Goal: Task Accomplishment & Management: Manage account settings

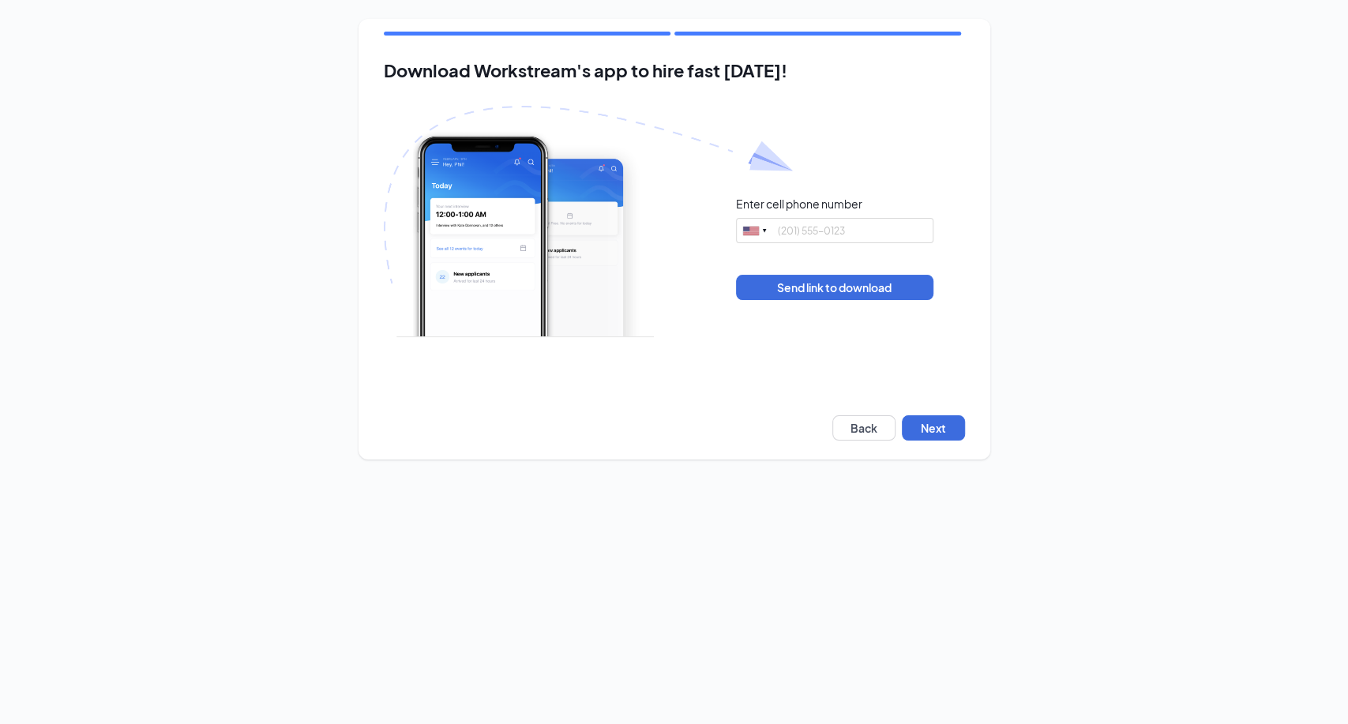
click at [940, 445] on div "Download Workstream's app to hire fast today! Enter cell phone number United St…" at bounding box center [675, 239] width 632 height 441
click at [943, 428] on button "Next" at bounding box center [933, 427] width 63 height 25
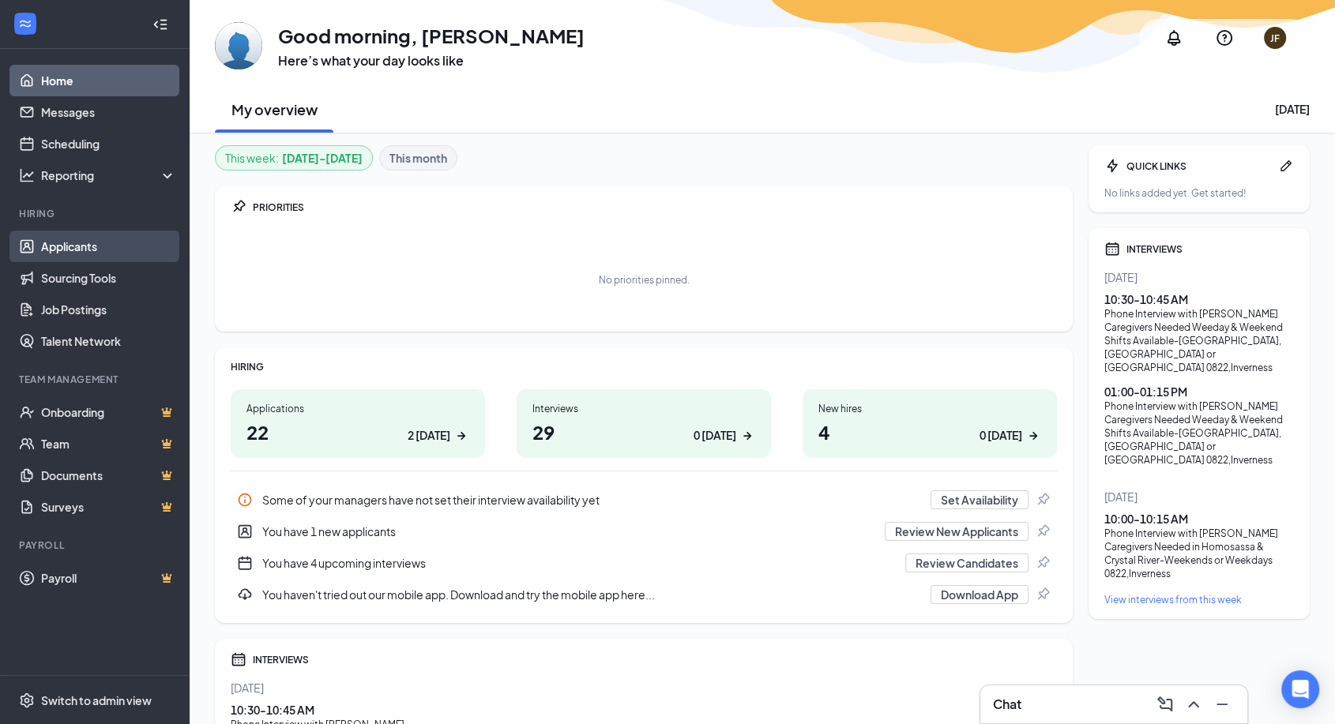
click at [66, 249] on link "Applicants" at bounding box center [108, 247] width 135 height 32
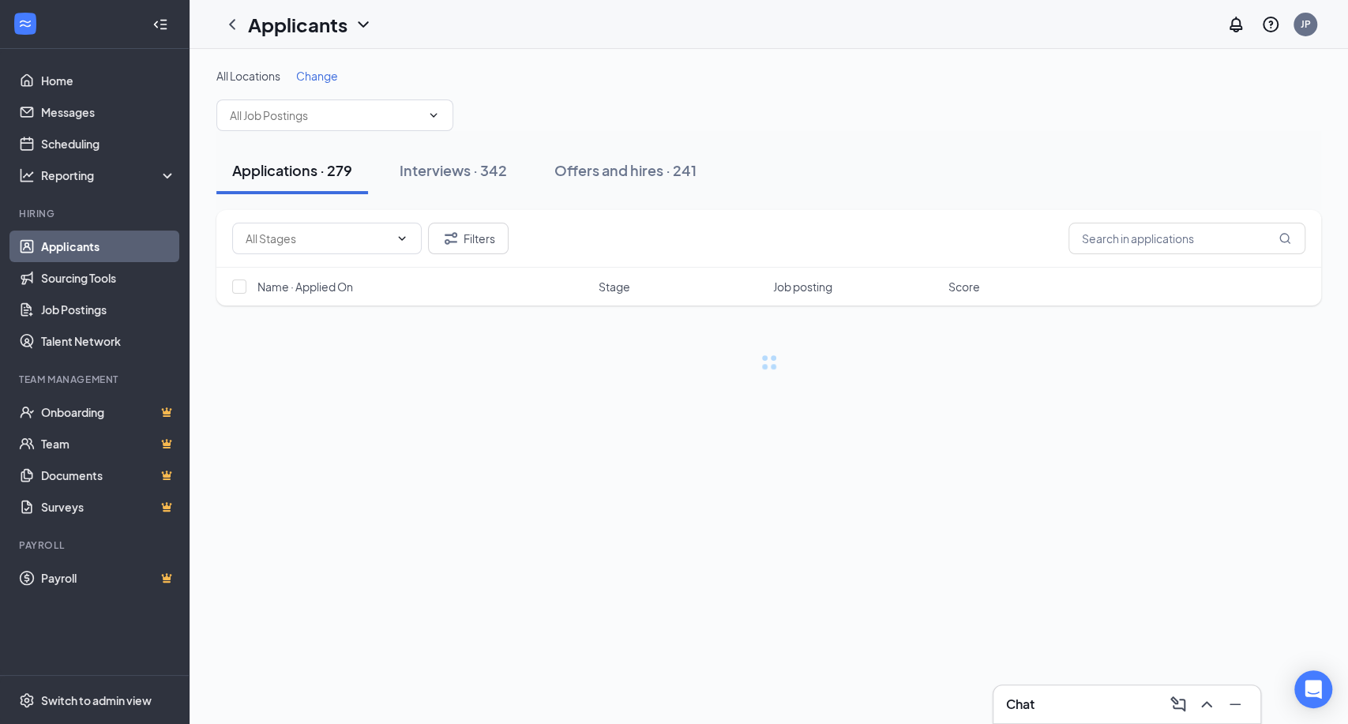
click at [321, 77] on span "Change" at bounding box center [317, 76] width 42 height 14
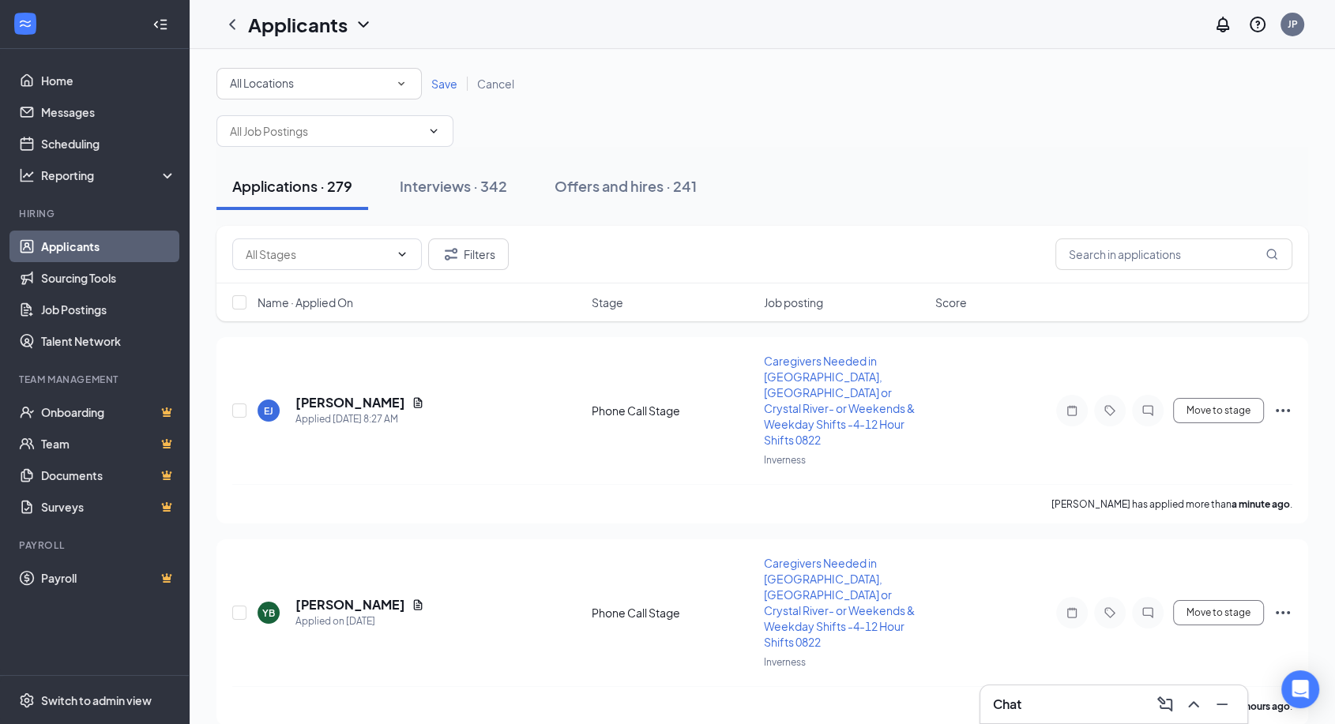
click at [394, 83] on icon "SmallChevronDown" at bounding box center [401, 84] width 14 height 14
click at [278, 163] on span "Inverness" at bounding box center [254, 166] width 51 height 14
click at [436, 78] on span "Save" at bounding box center [444, 84] width 26 height 14
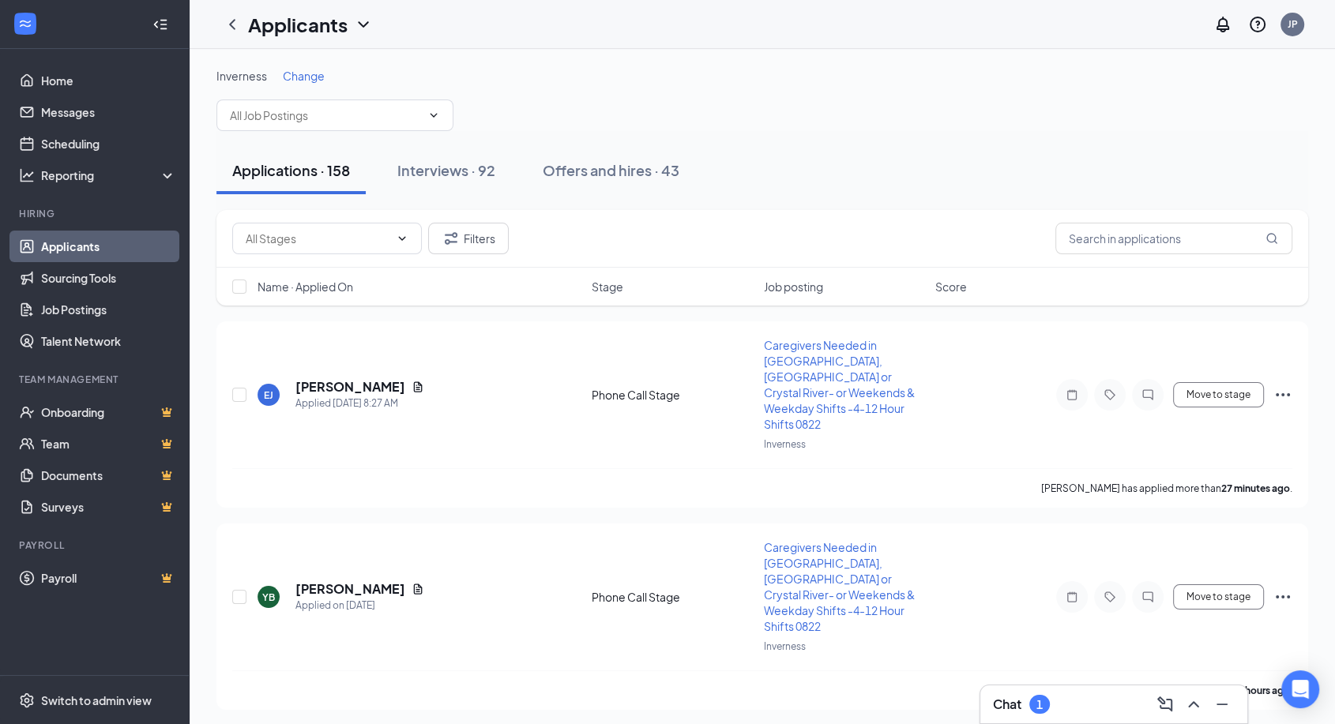
click at [1071, 702] on div "Chat 1" at bounding box center [1114, 704] width 242 height 25
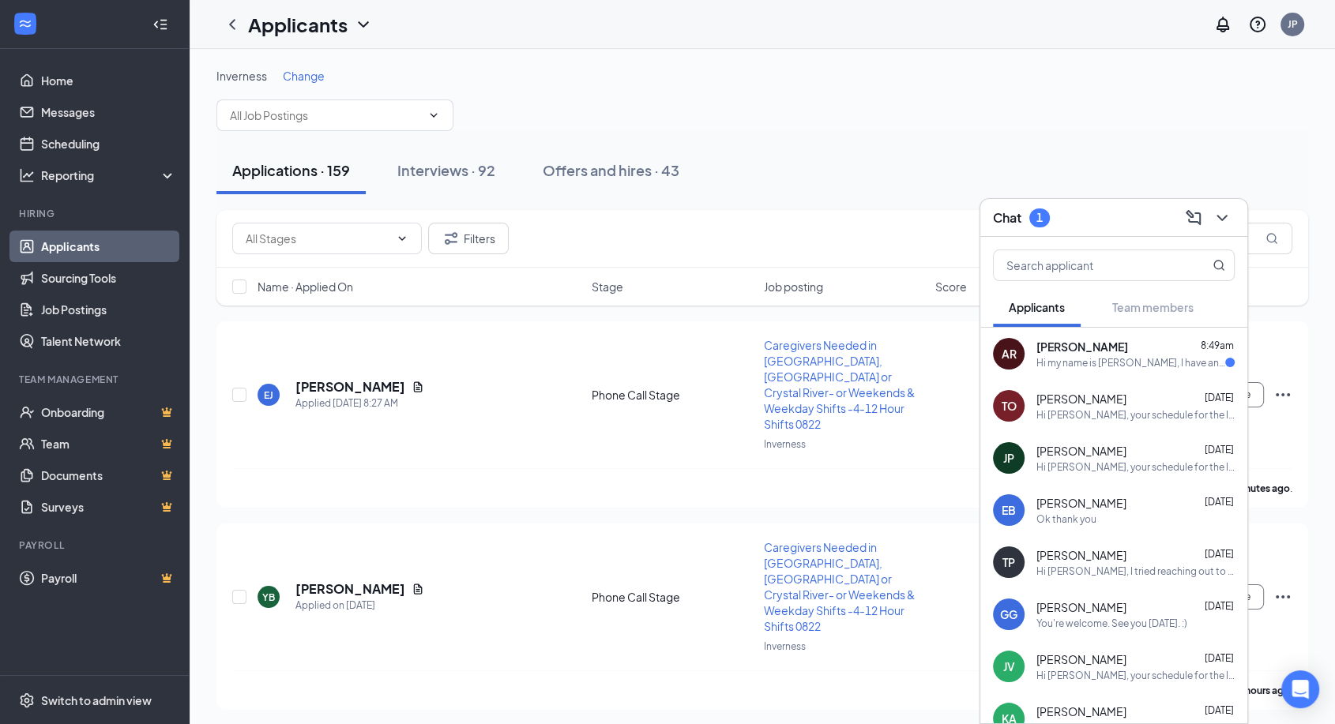
click at [1118, 364] on div "Hi my name is [PERSON_NAME], I have an interview at 9:30. I just wanted to know…" at bounding box center [1130, 362] width 189 height 13
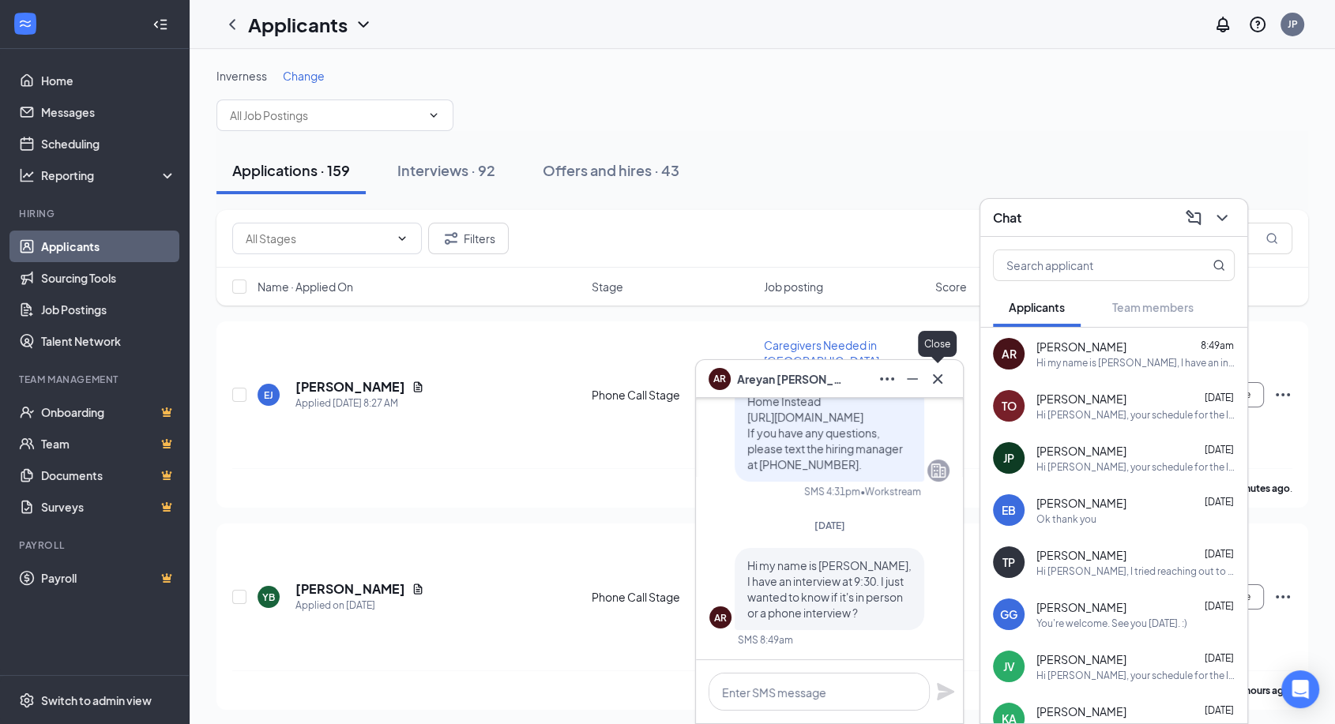
click at [940, 381] on icon "Cross" at bounding box center [937, 378] width 9 height 9
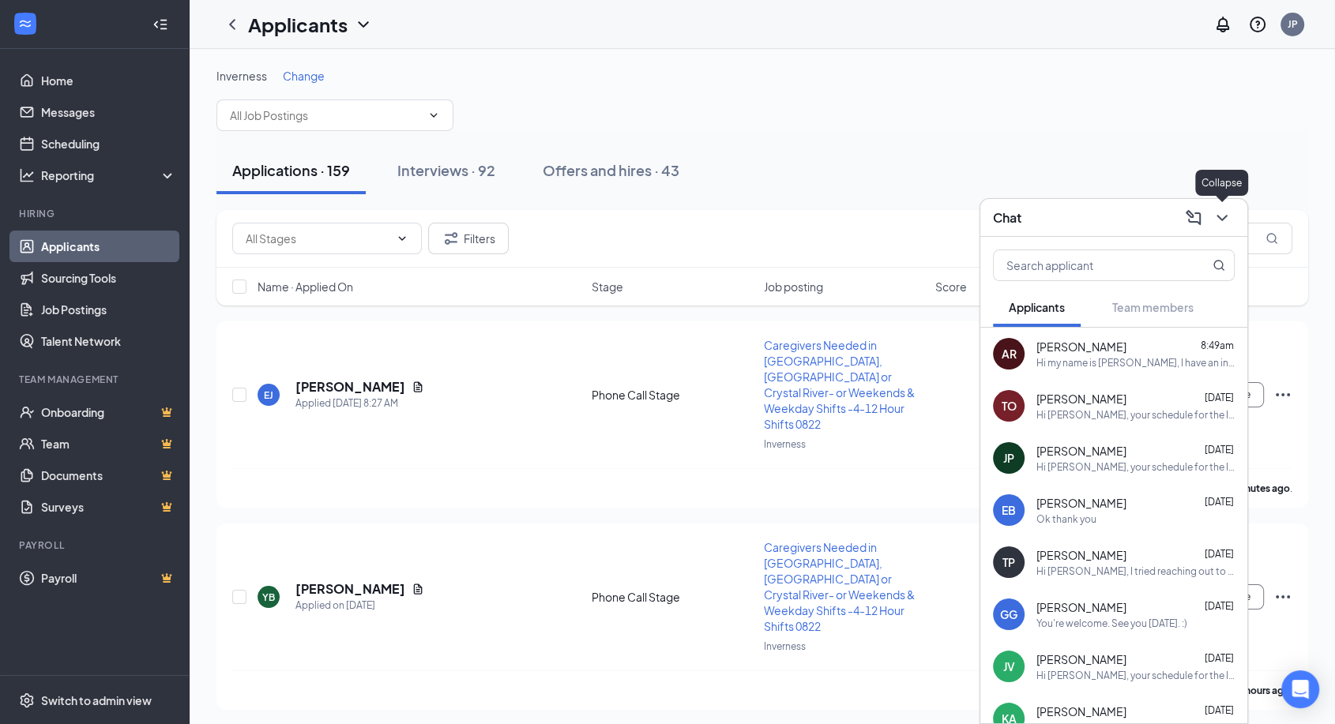
click at [1228, 217] on icon "ChevronDown" at bounding box center [1221, 217] width 19 height 19
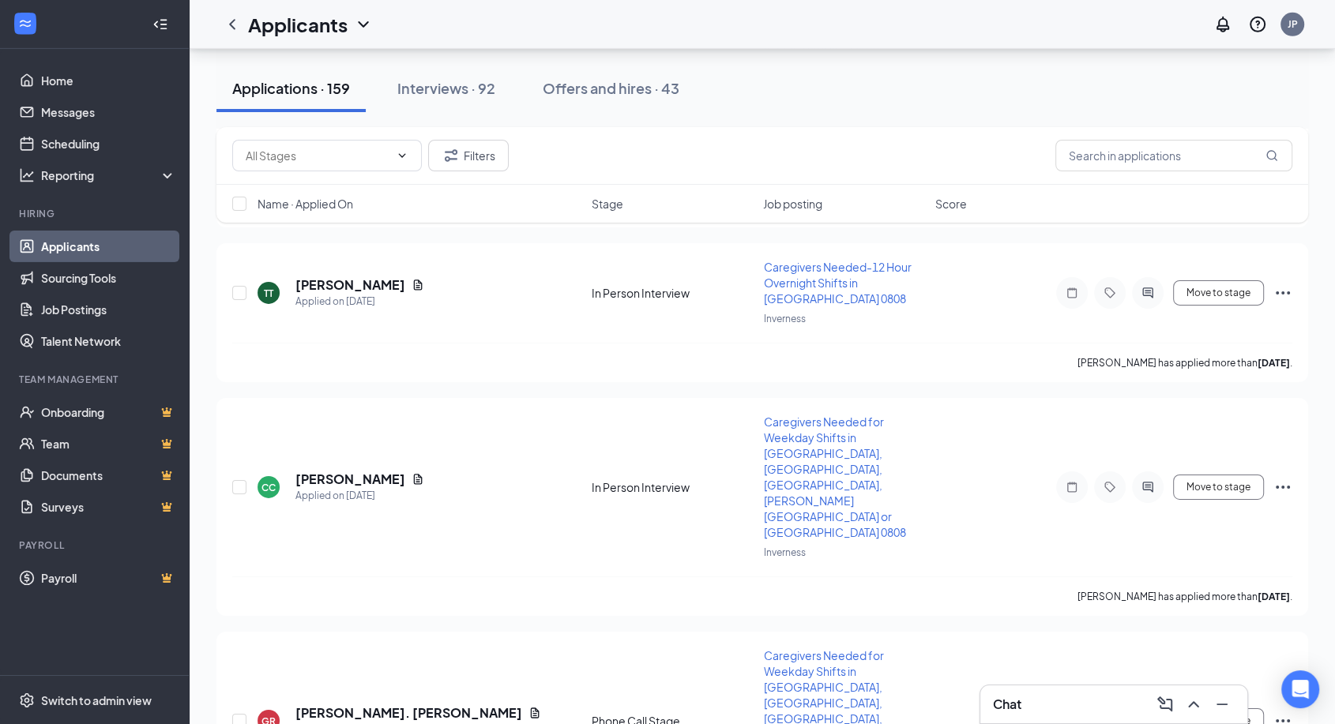
scroll to position [5177, 0]
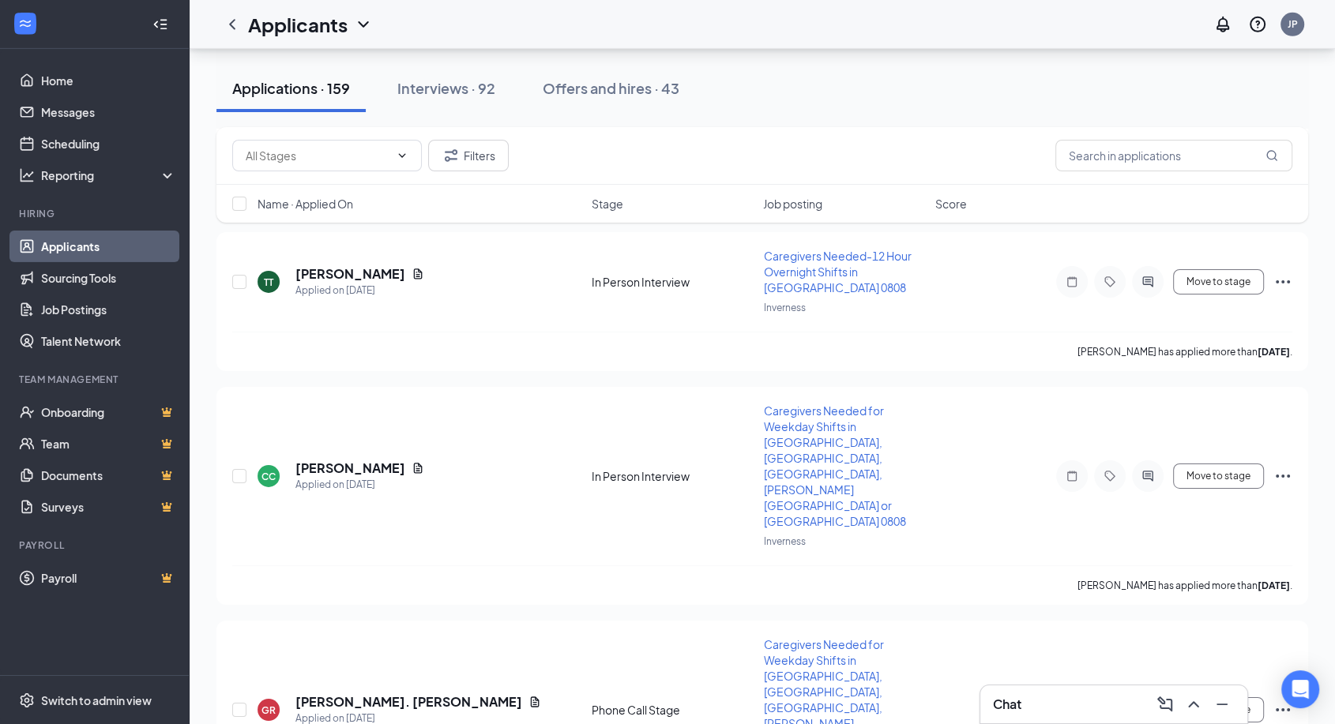
click at [1027, 708] on div "Chat" at bounding box center [1114, 704] width 242 height 25
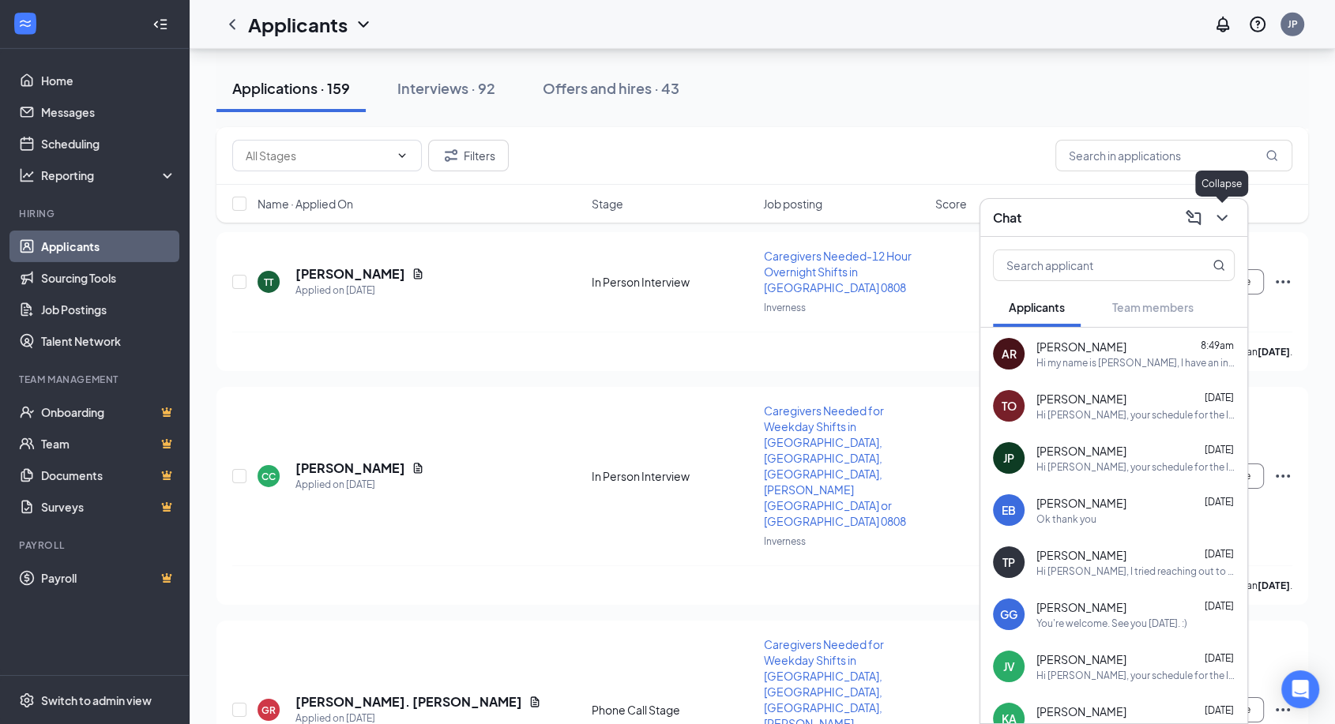
click at [1221, 220] on icon "ChevronDown" at bounding box center [1221, 218] width 10 height 6
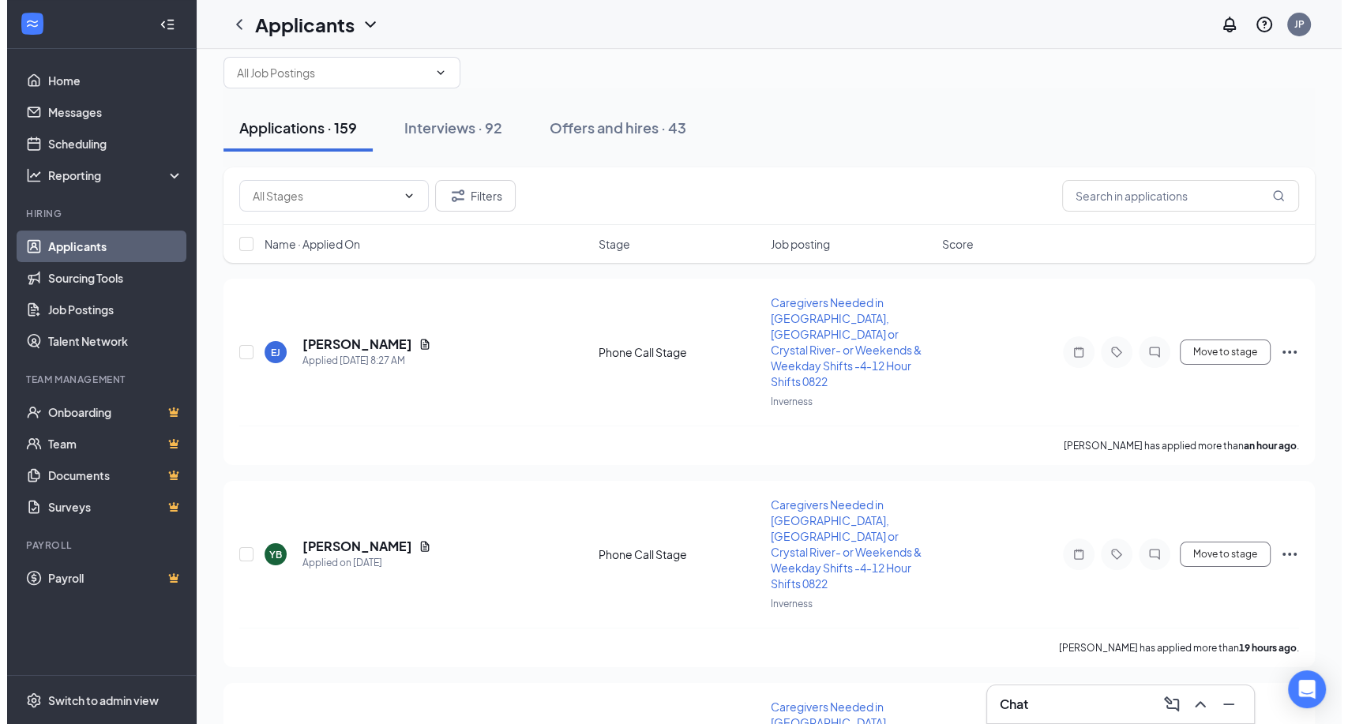
scroll to position [0, 0]
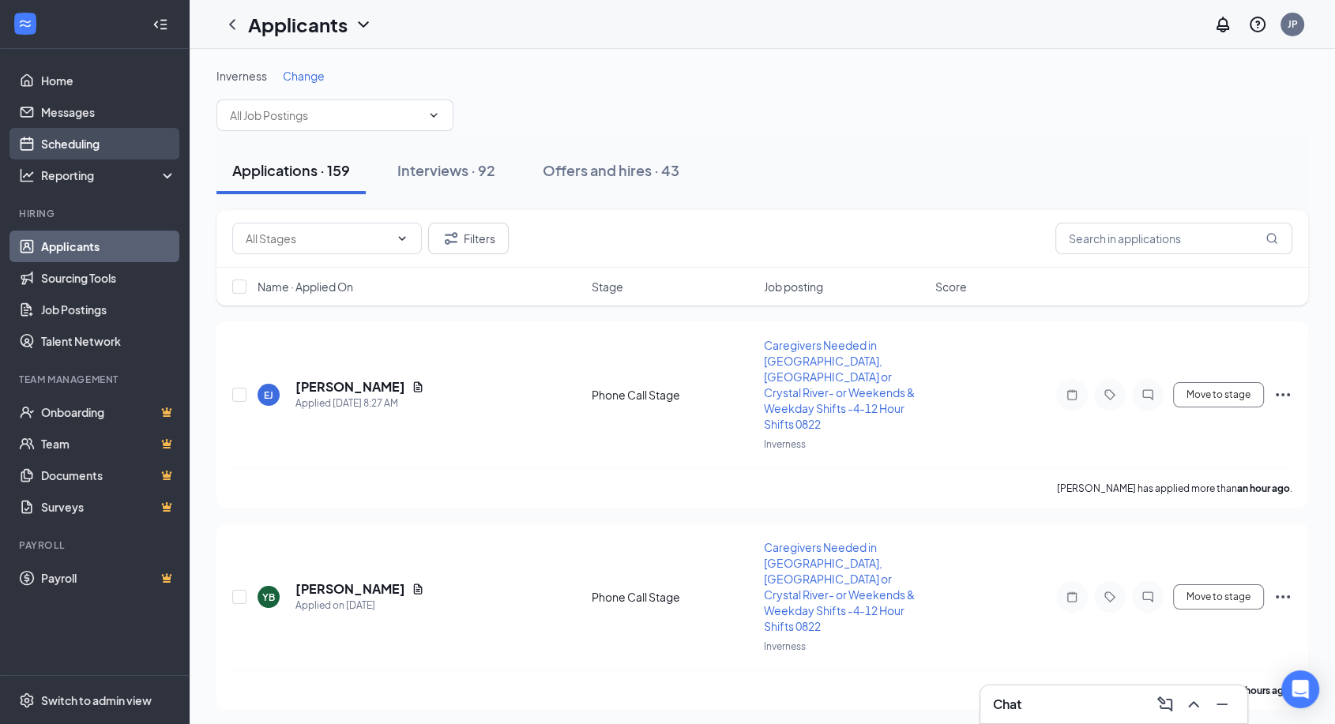
click at [103, 146] on link "Scheduling" at bounding box center [108, 144] width 135 height 32
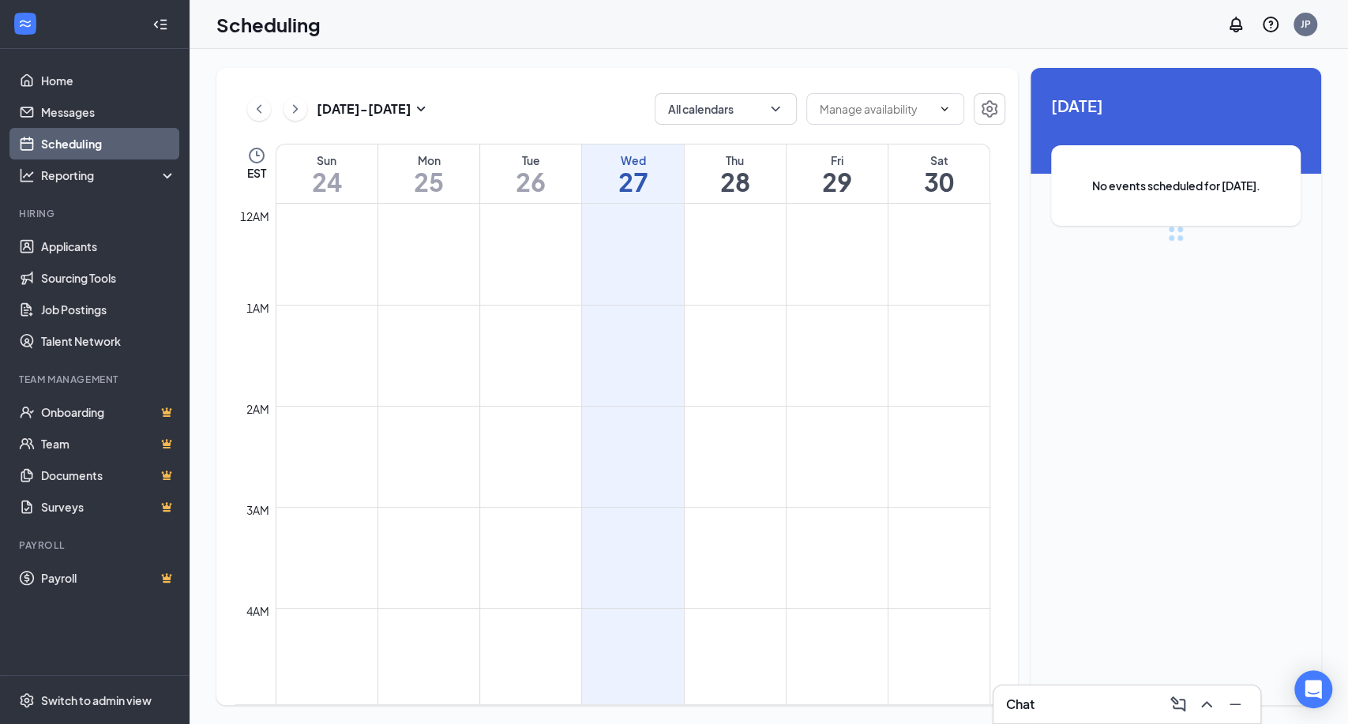
scroll to position [776, 0]
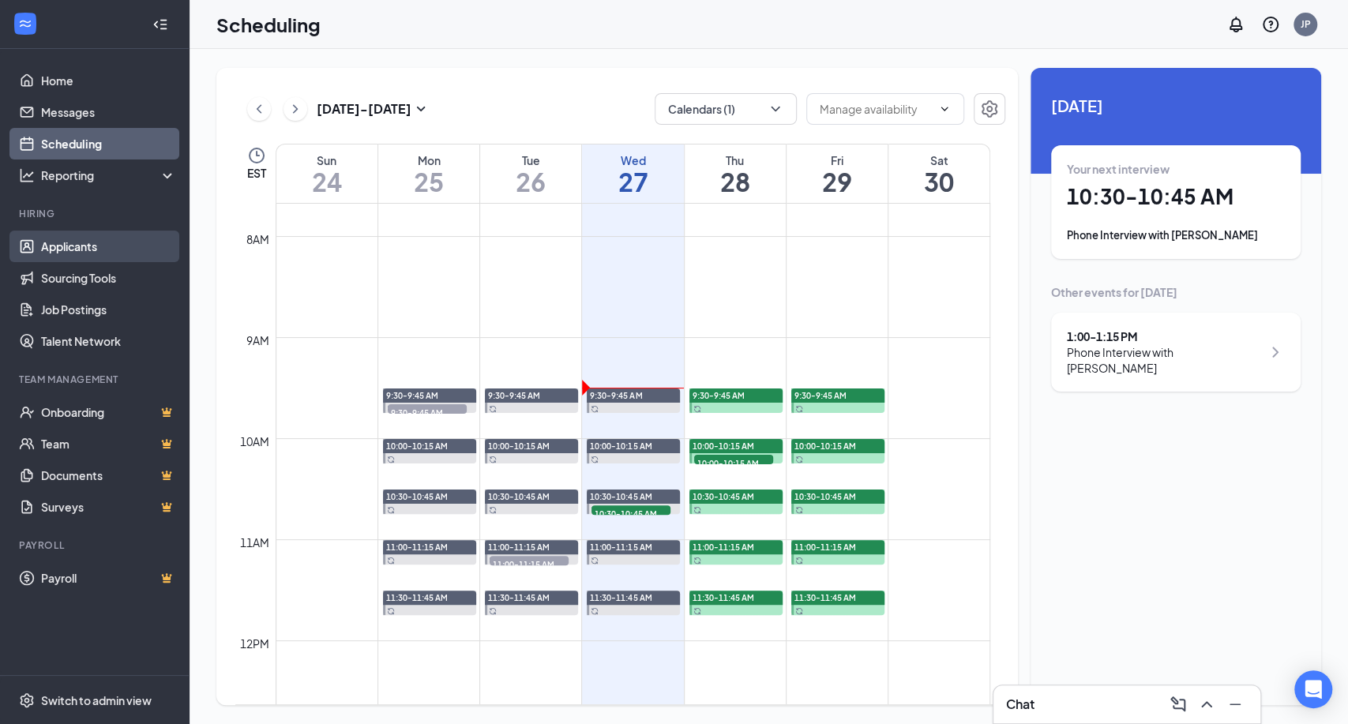
click at [48, 254] on link "Applicants" at bounding box center [108, 247] width 135 height 32
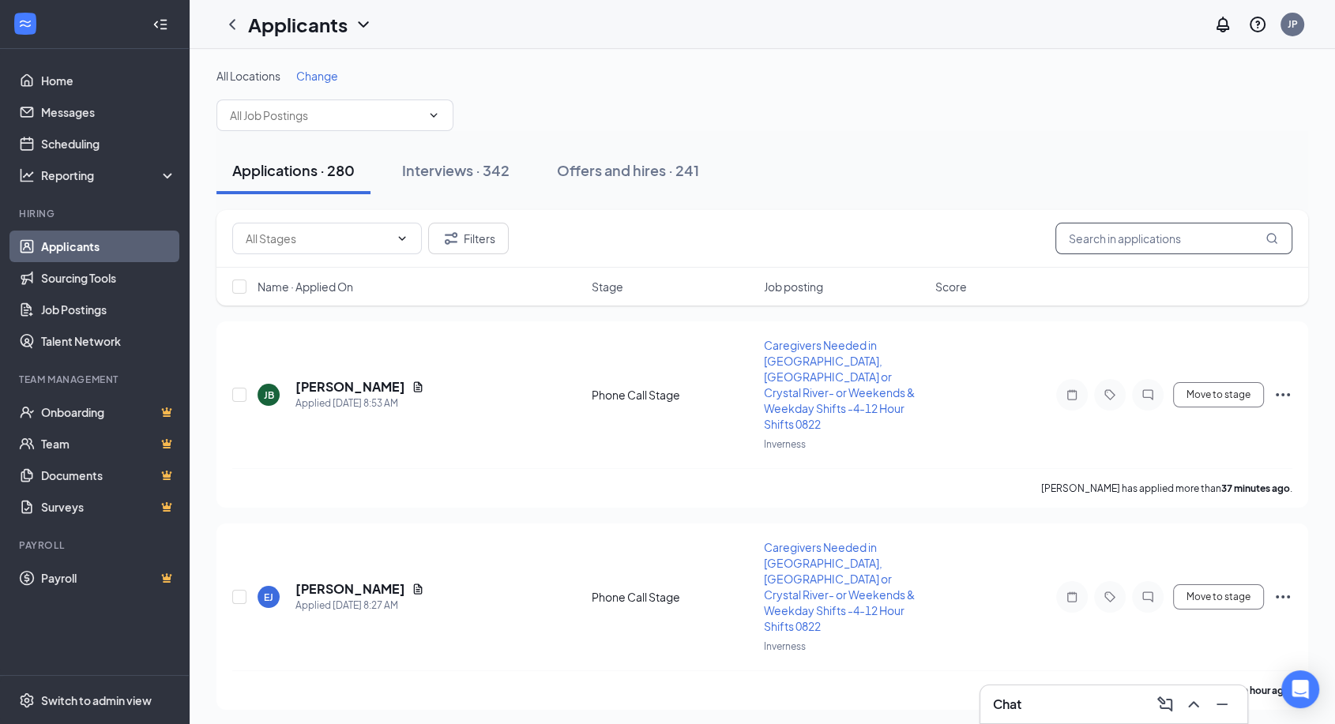
click at [1083, 234] on input "text" at bounding box center [1173, 239] width 237 height 32
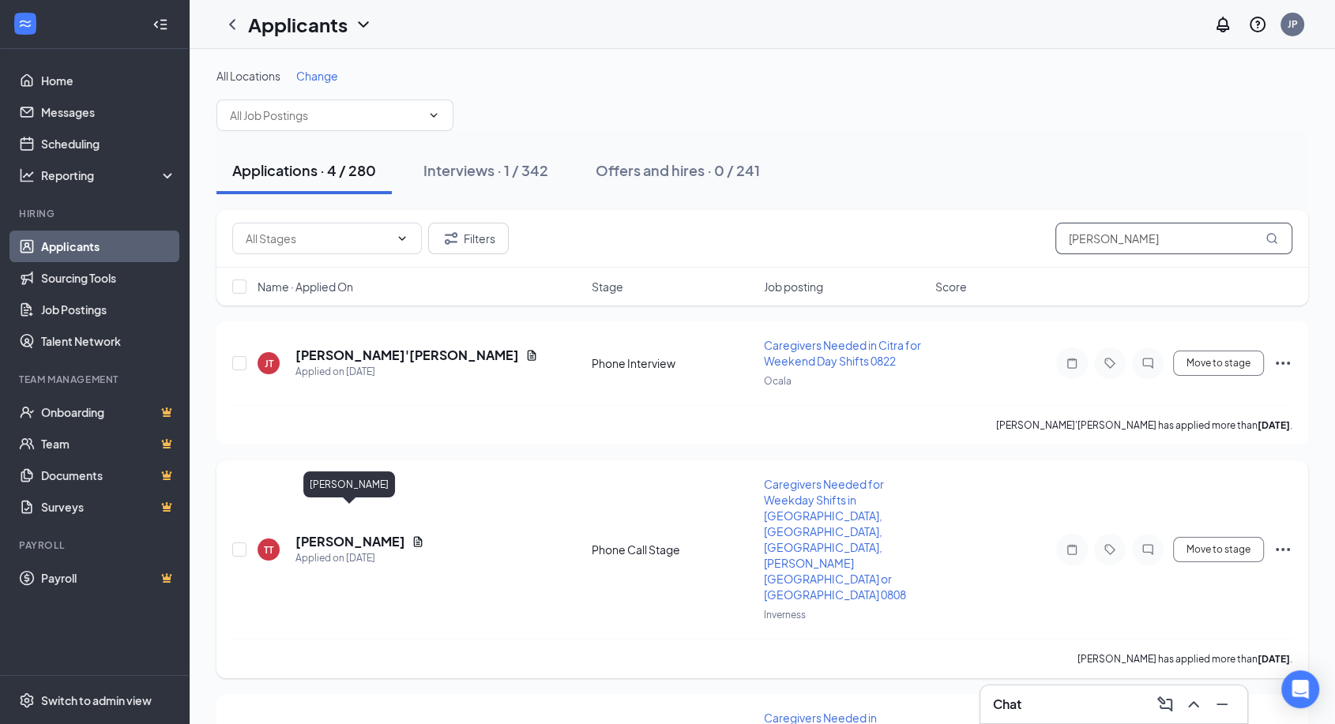
type input "[PERSON_NAME]"
click at [362, 533] on h5 "[PERSON_NAME]" at bounding box center [350, 541] width 110 height 17
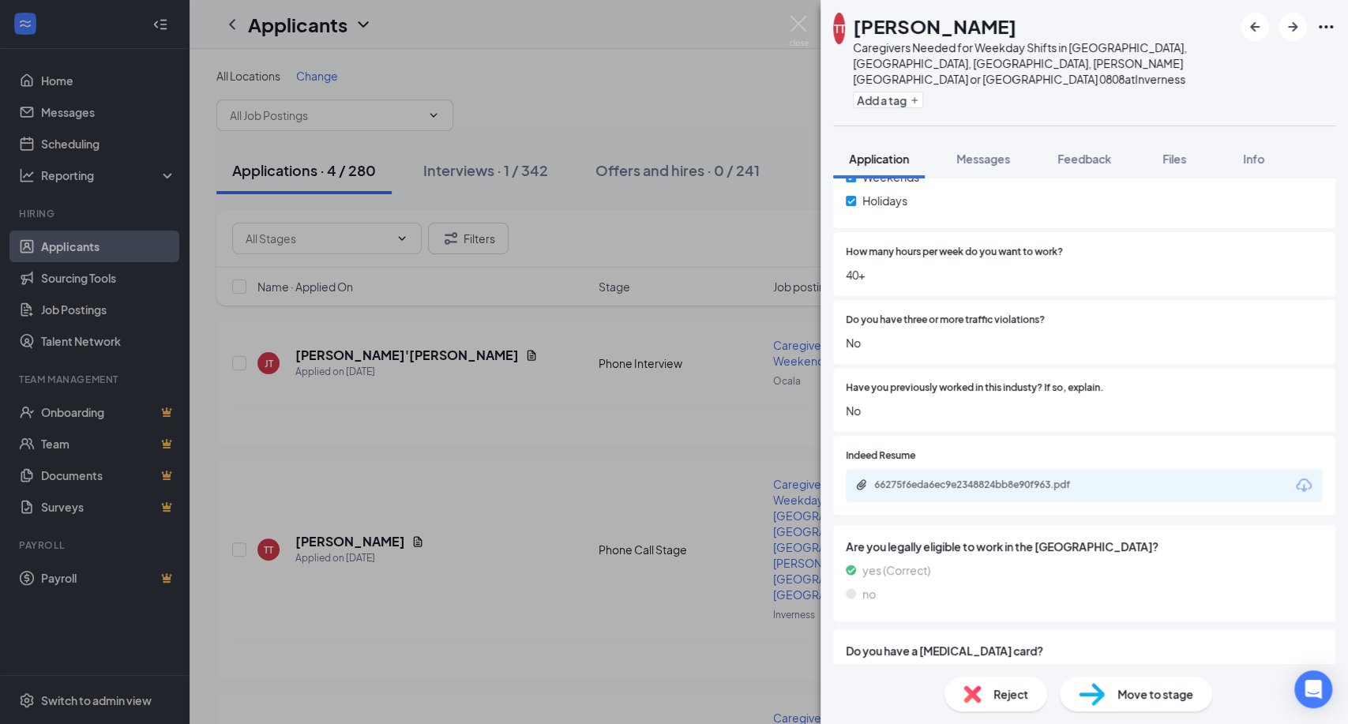
scroll to position [351, 0]
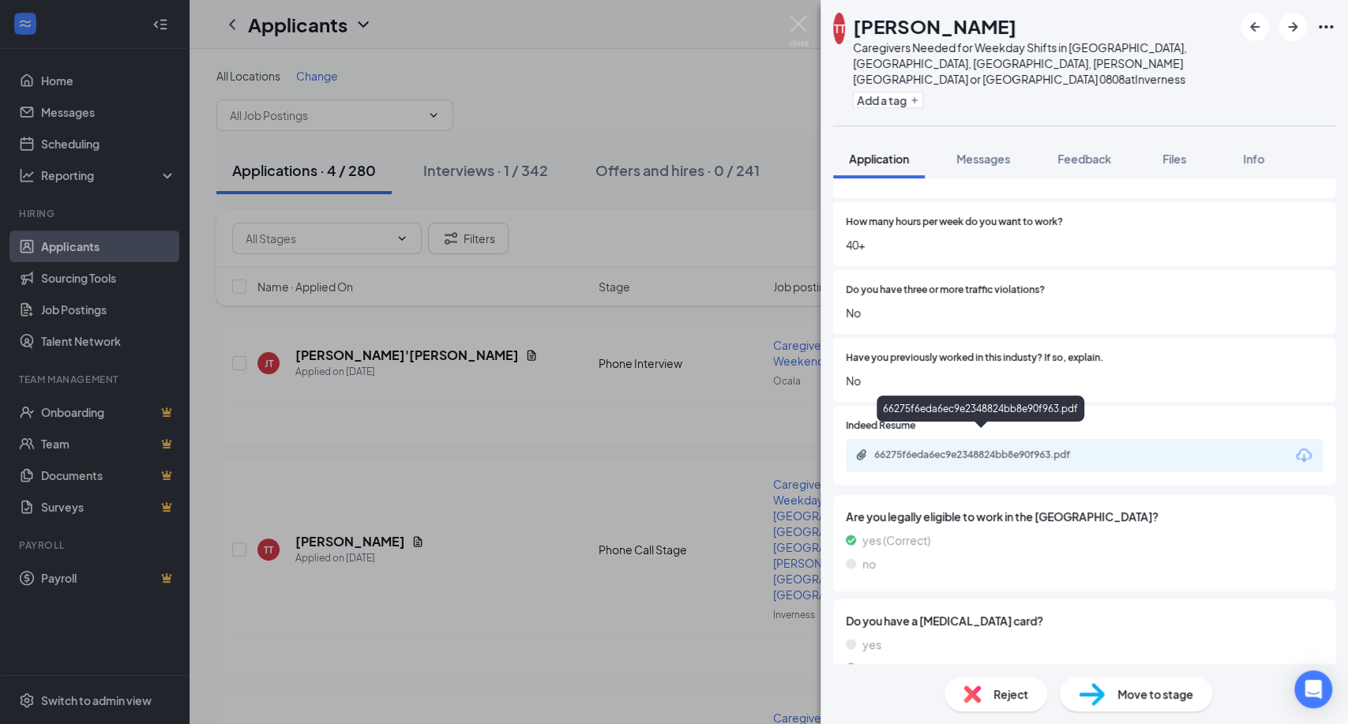
click at [1020, 449] on div "66275f6eda6ec9e2348824bb8e90f963.pdf" at bounding box center [984, 455] width 221 height 13
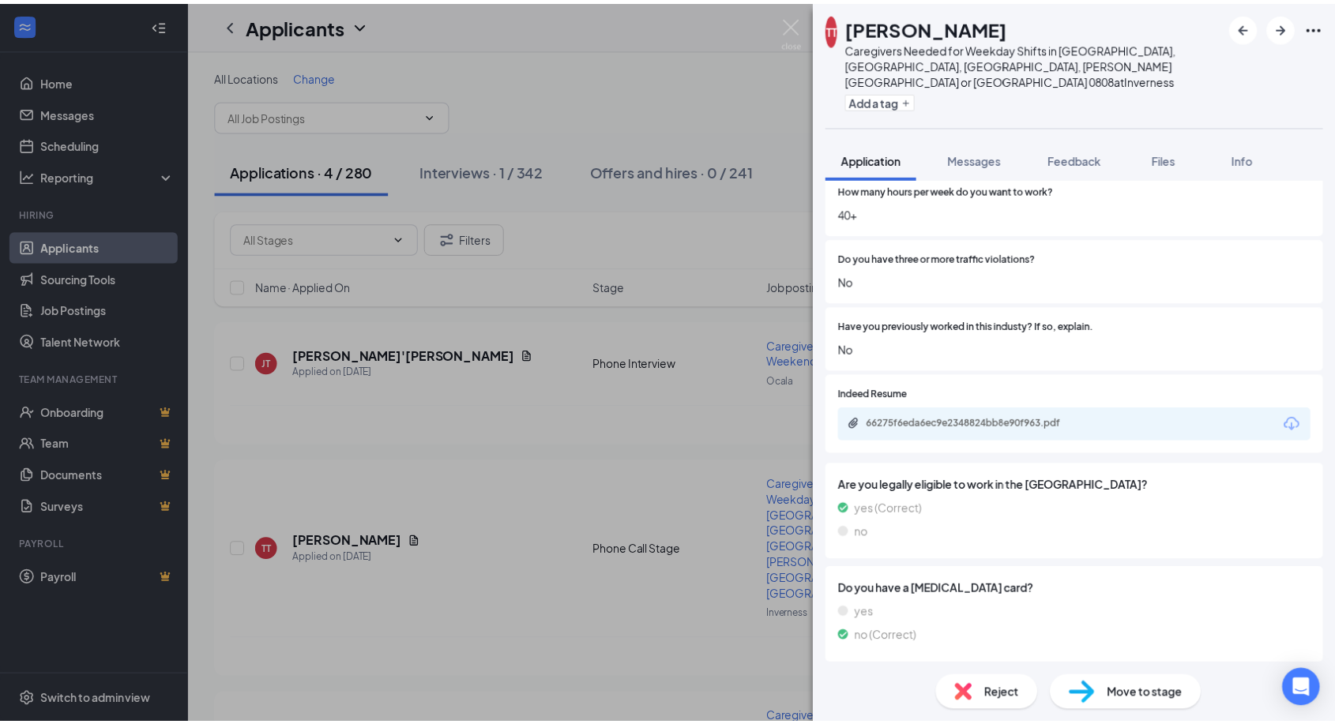
scroll to position [0, 0]
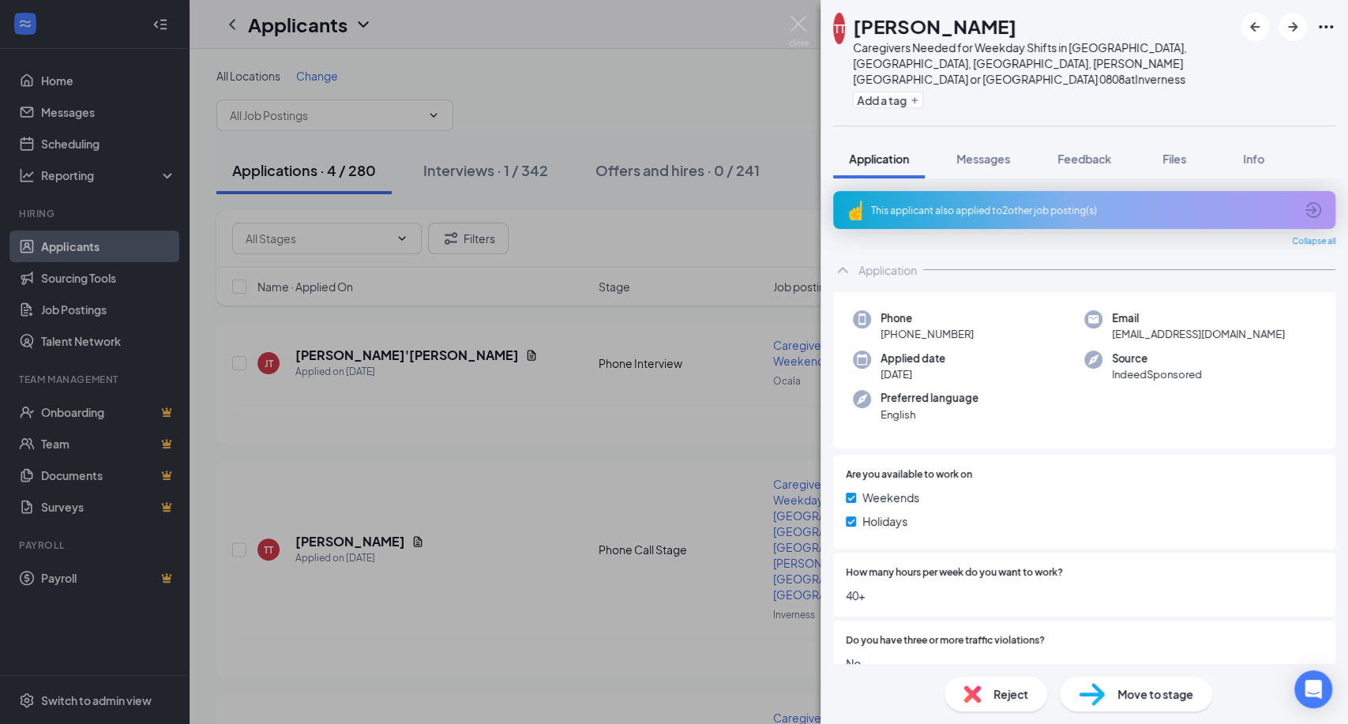
click at [1135, 690] on span "Move to stage" at bounding box center [1155, 694] width 76 height 17
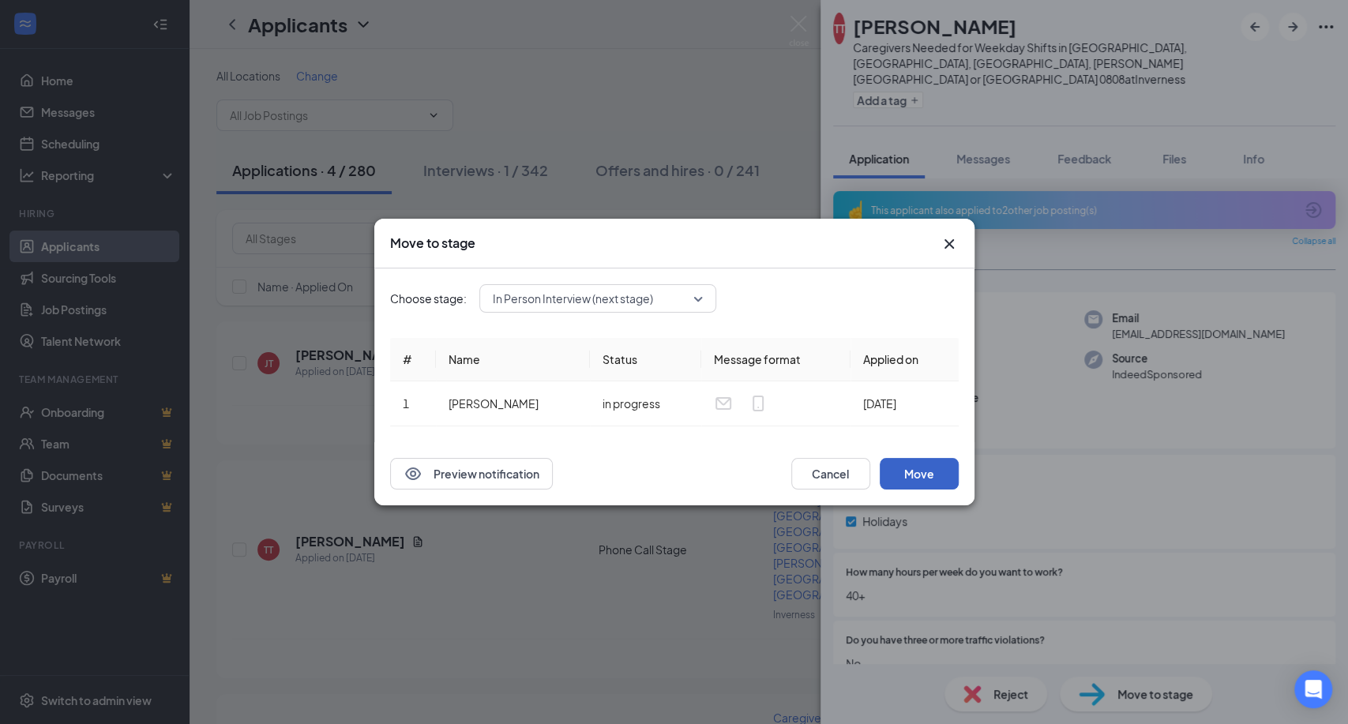
click at [916, 475] on button "Move" at bounding box center [919, 474] width 79 height 32
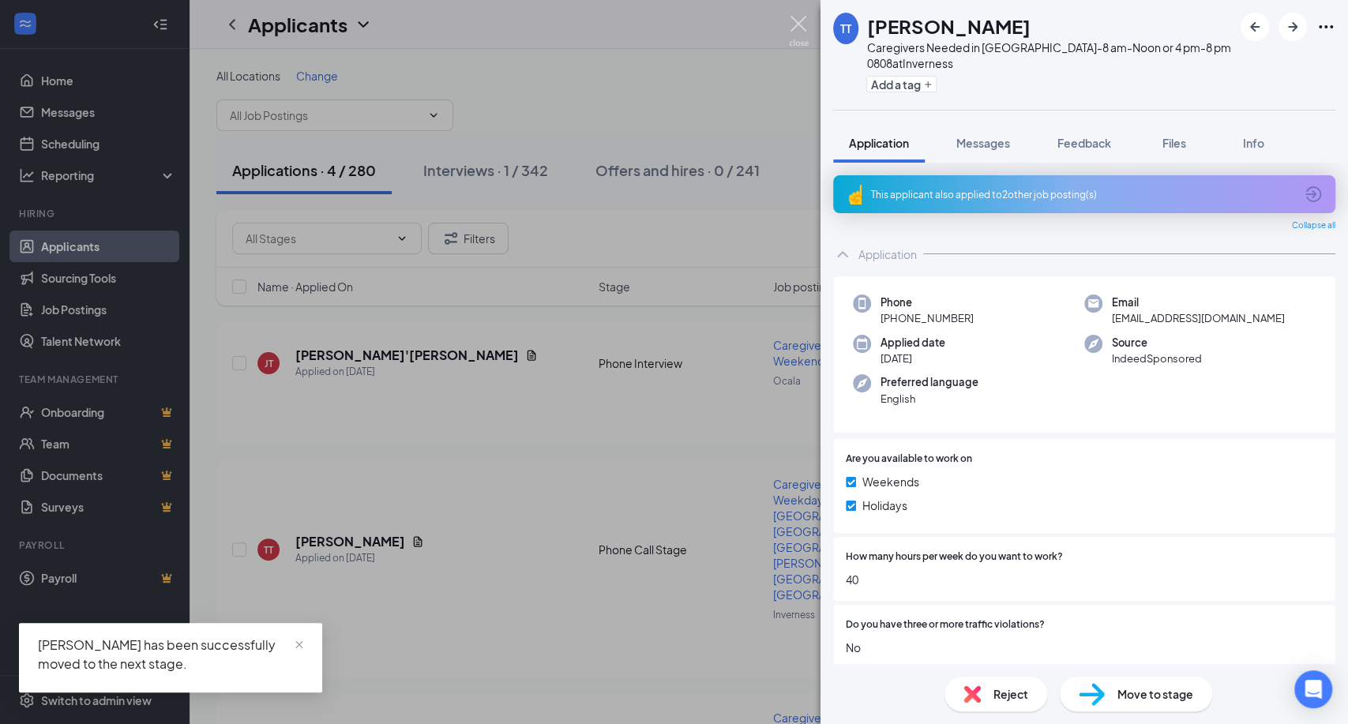
click at [802, 26] on img at bounding box center [799, 31] width 20 height 31
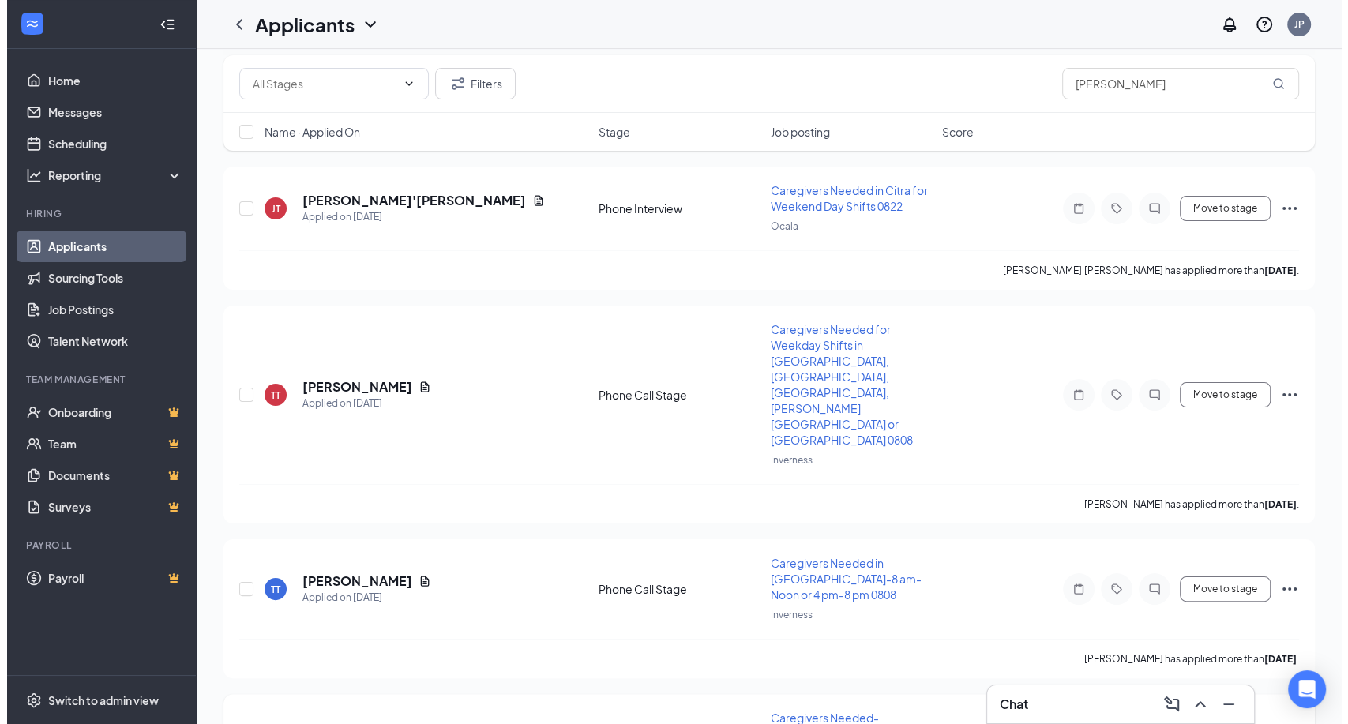
scroll to position [175, 0]
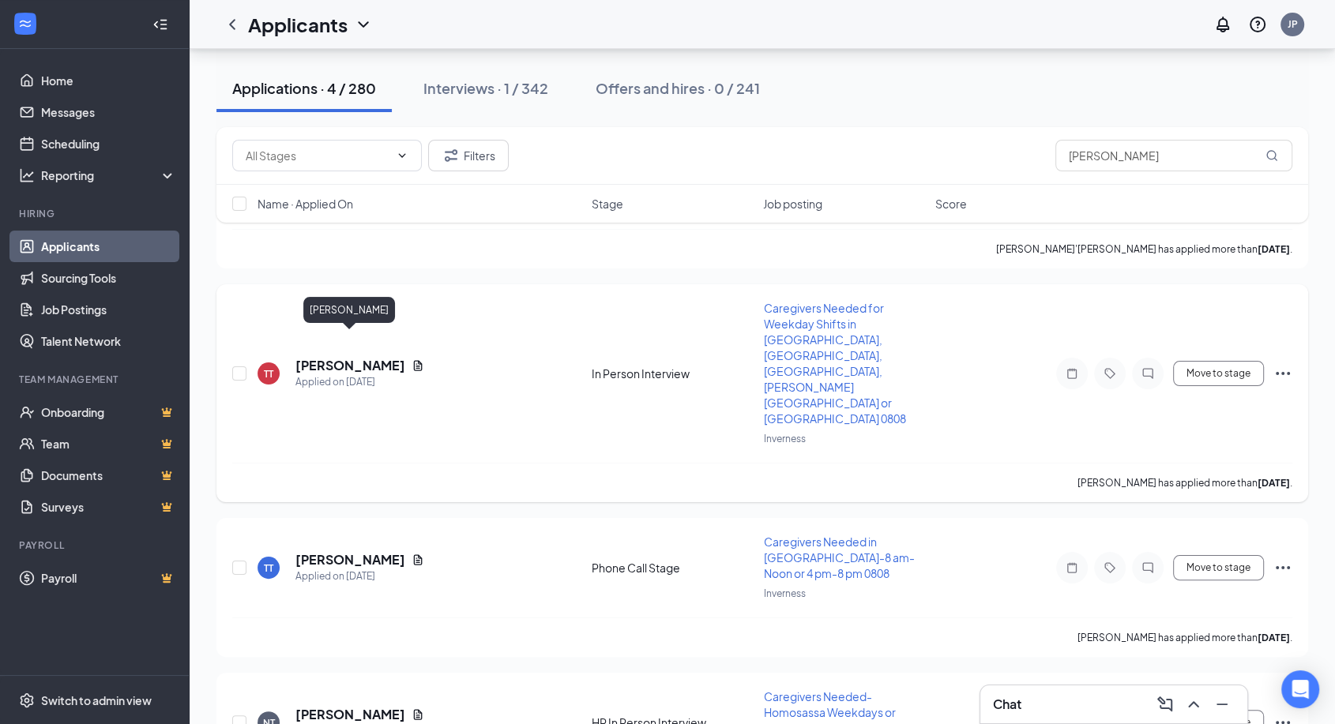
click at [364, 357] on h5 "[PERSON_NAME]" at bounding box center [350, 365] width 110 height 17
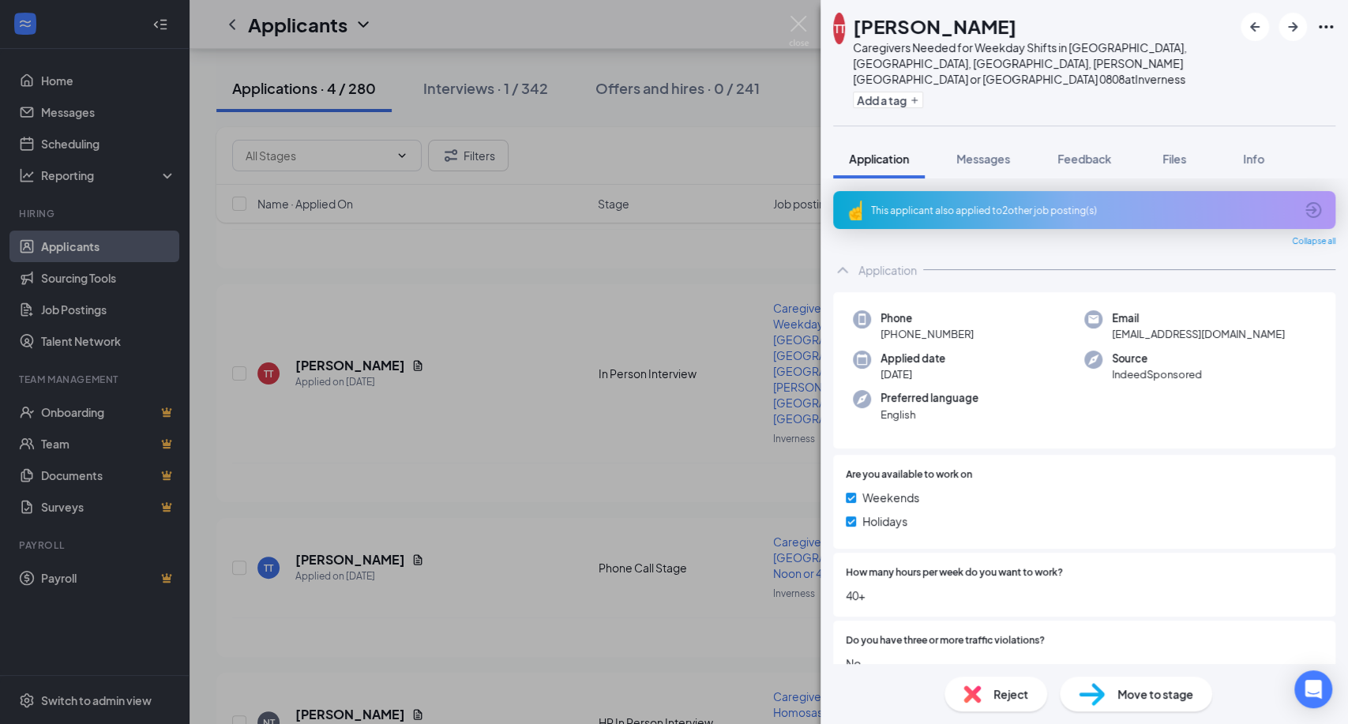
drag, startPoint x: 977, startPoint y: 137, endPoint x: 1003, endPoint y: 217, distance: 84.7
click at [978, 152] on span "Messages" at bounding box center [983, 159] width 54 height 14
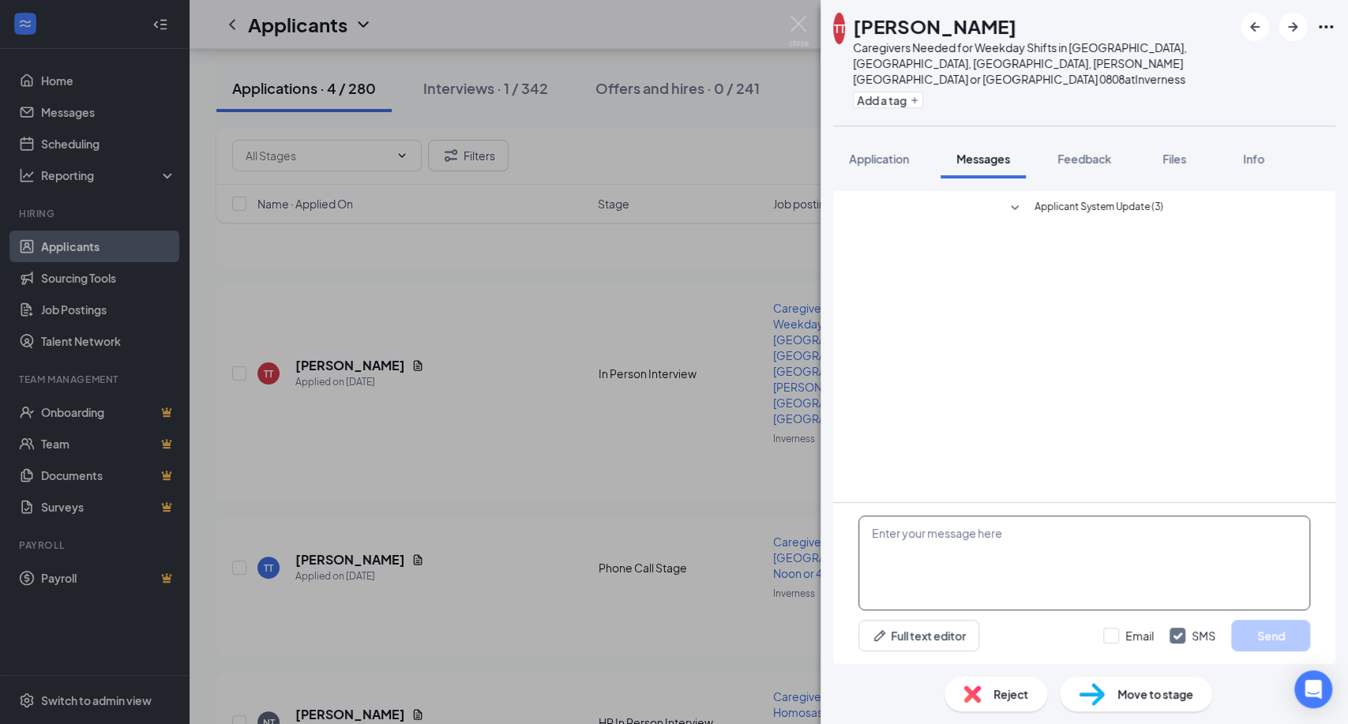
click at [900, 542] on textarea at bounding box center [1084, 563] width 452 height 95
paste textarea "Hi [PERSON_NAME], Good morning! Thank you for taking the time to speak with me …"
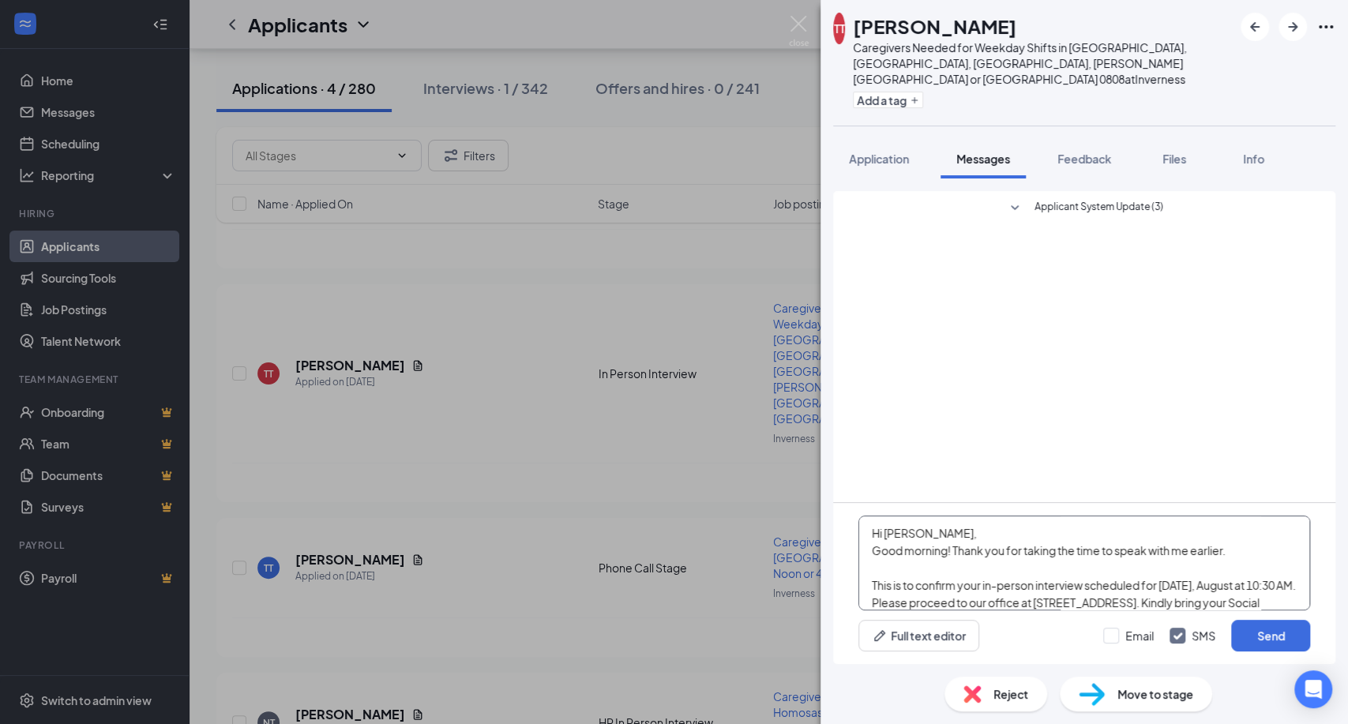
click at [912, 528] on textarea "Hi [PERSON_NAME], Good morning! Thank you for taking the time to speak with me …" at bounding box center [1084, 563] width 452 height 95
click at [930, 584] on textarea "Hi [PERSON_NAME], Good morning! Thank you for taking the time to speak with me …" at bounding box center [1084, 563] width 452 height 95
click at [1213, 580] on textarea "Hi [PERSON_NAME], Good morning! Thank you for taking the time to speak with me …" at bounding box center [1084, 563] width 452 height 95
click at [885, 600] on textarea "Hi [PERSON_NAME], Good morning! Thank you for taking the time to speak with me …" at bounding box center [1084, 563] width 452 height 95
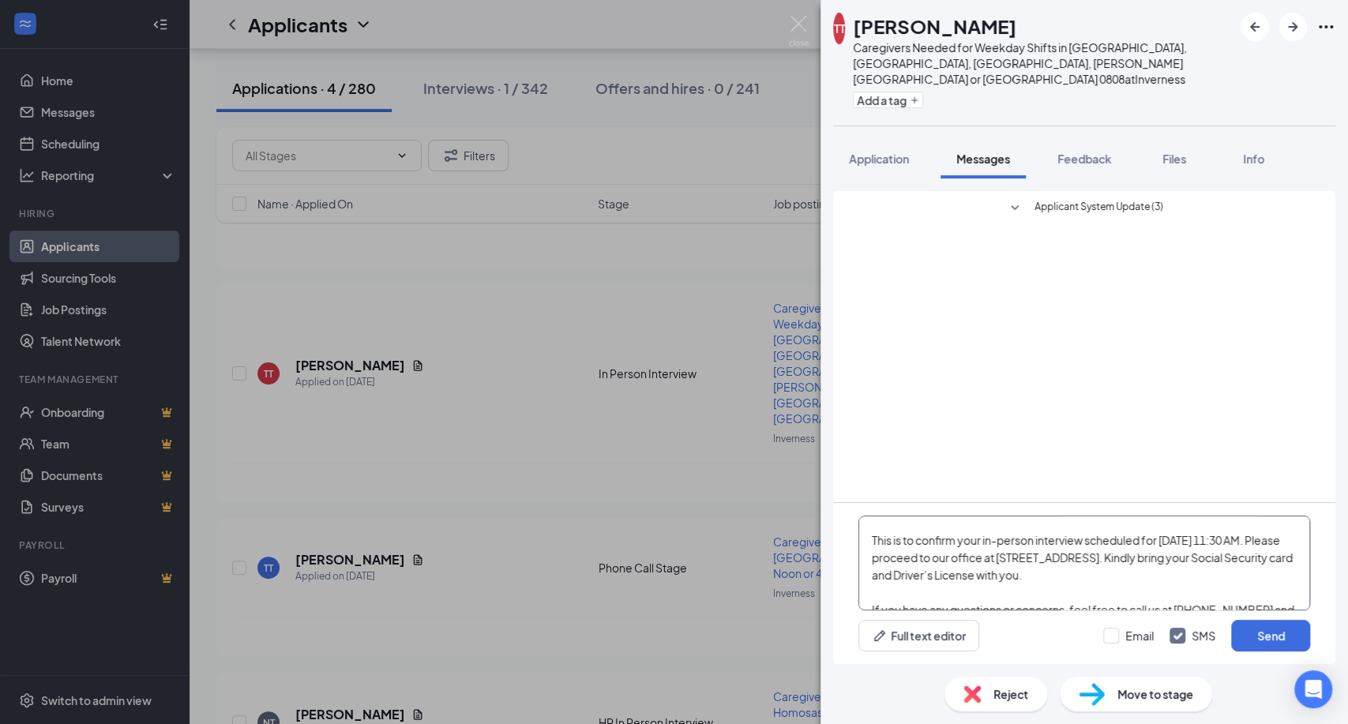
scroll to position [88, 0]
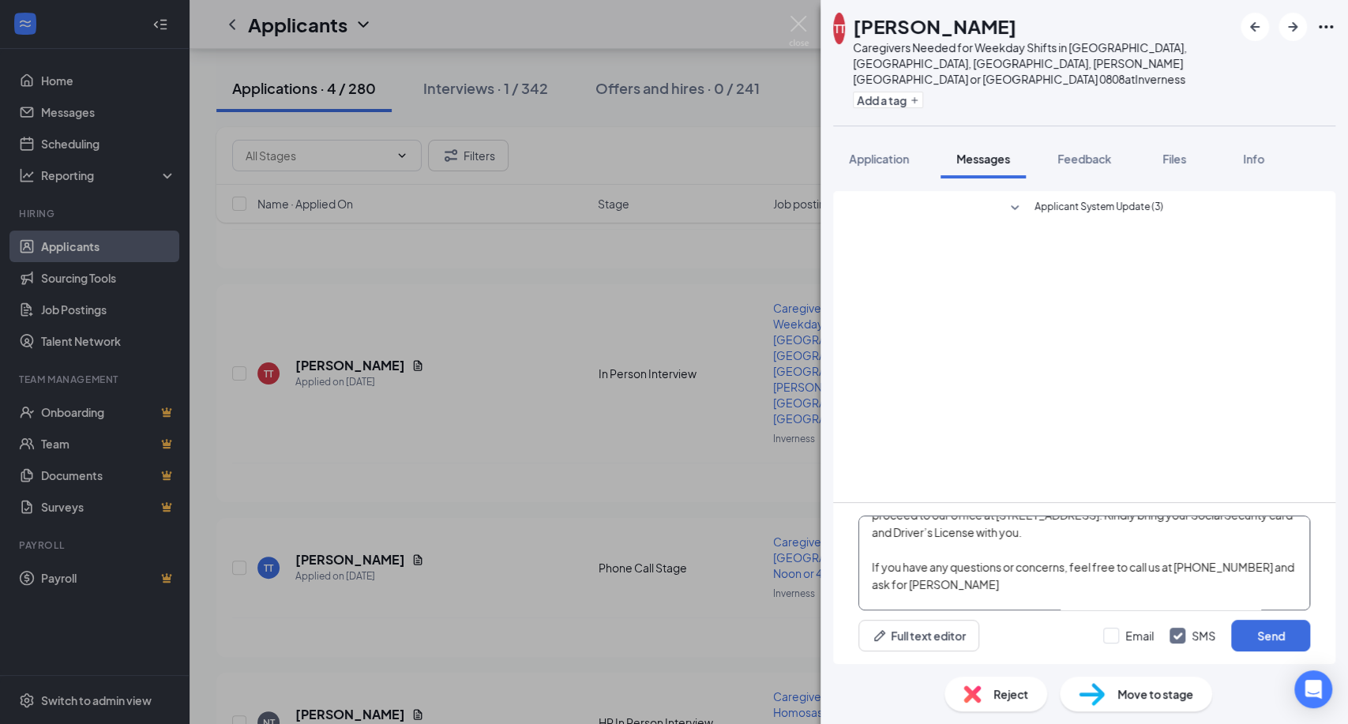
click at [960, 583] on textarea "Hi [PERSON_NAME], Good morning! Thank you for taking the time to speak with me …" at bounding box center [1084, 563] width 452 height 95
type textarea "Hi [PERSON_NAME], Good morning! Thank you for taking the time to speak with me …"
click at [1279, 631] on button "Send" at bounding box center [1270, 636] width 79 height 32
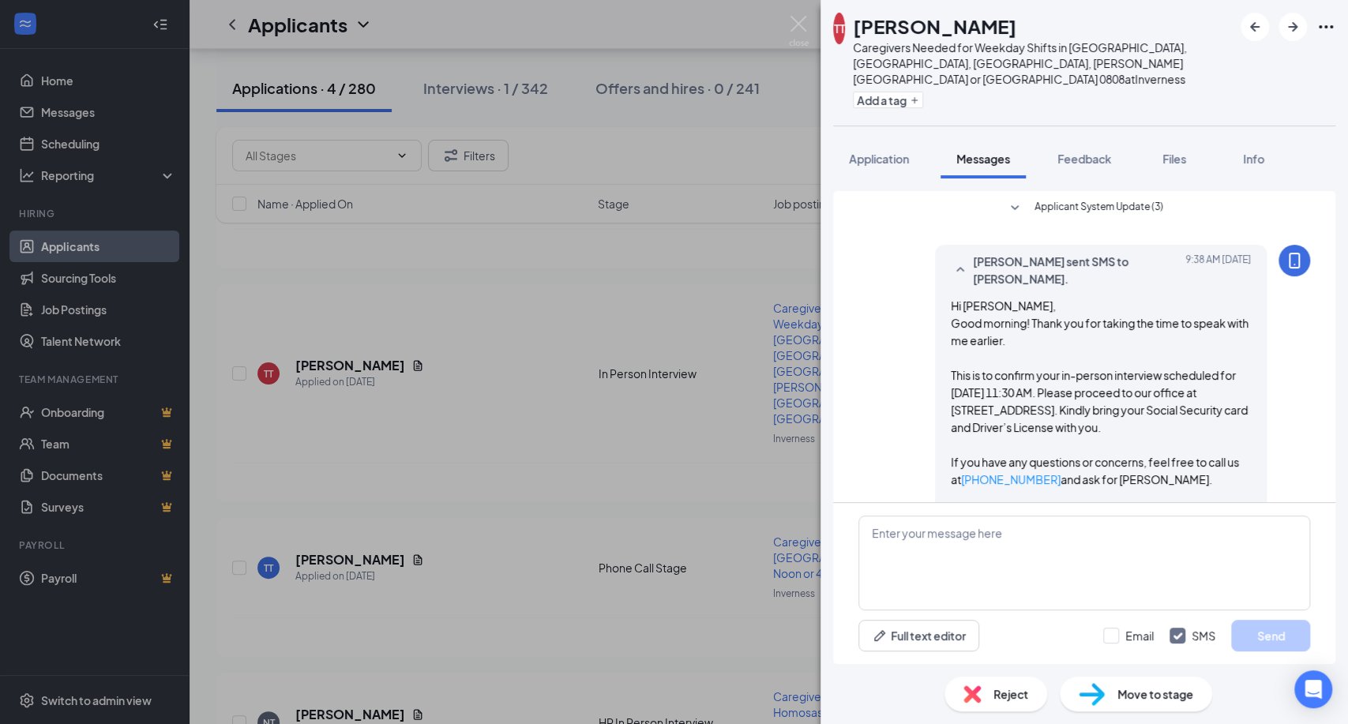
scroll to position [44, 0]
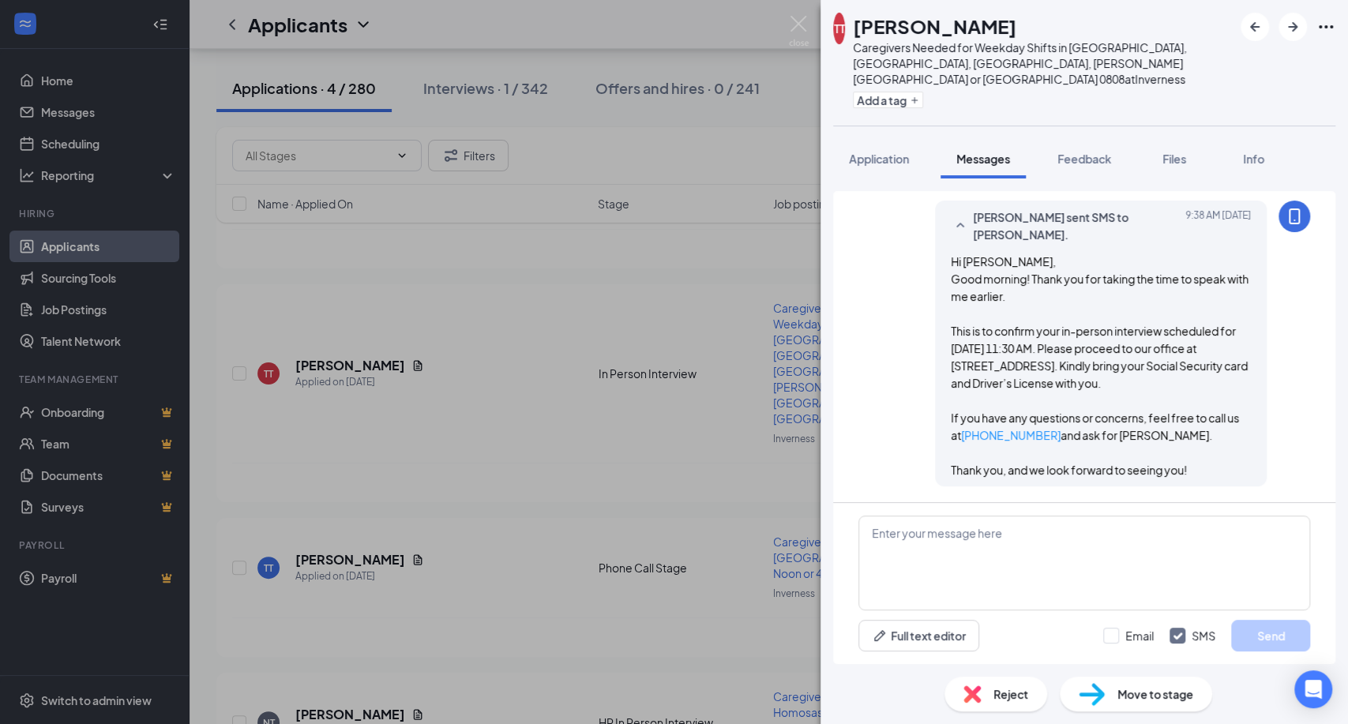
drag, startPoint x: 1021, startPoint y: 25, endPoint x: 853, endPoint y: 25, distance: 168.2
click at [853, 25] on div "TT [PERSON_NAME] Caregivers Needed for Weekday Shifts in [GEOGRAPHIC_DATA], [GE…" at bounding box center [1033, 63] width 400 height 100
copy div "[PERSON_NAME]"
click at [885, 361] on div "[PERSON_NAME] sent SMS to [PERSON_NAME]. [DATE] 9:38 AM Hi [PERSON_NAME], Good …" at bounding box center [1084, 348] width 452 height 294
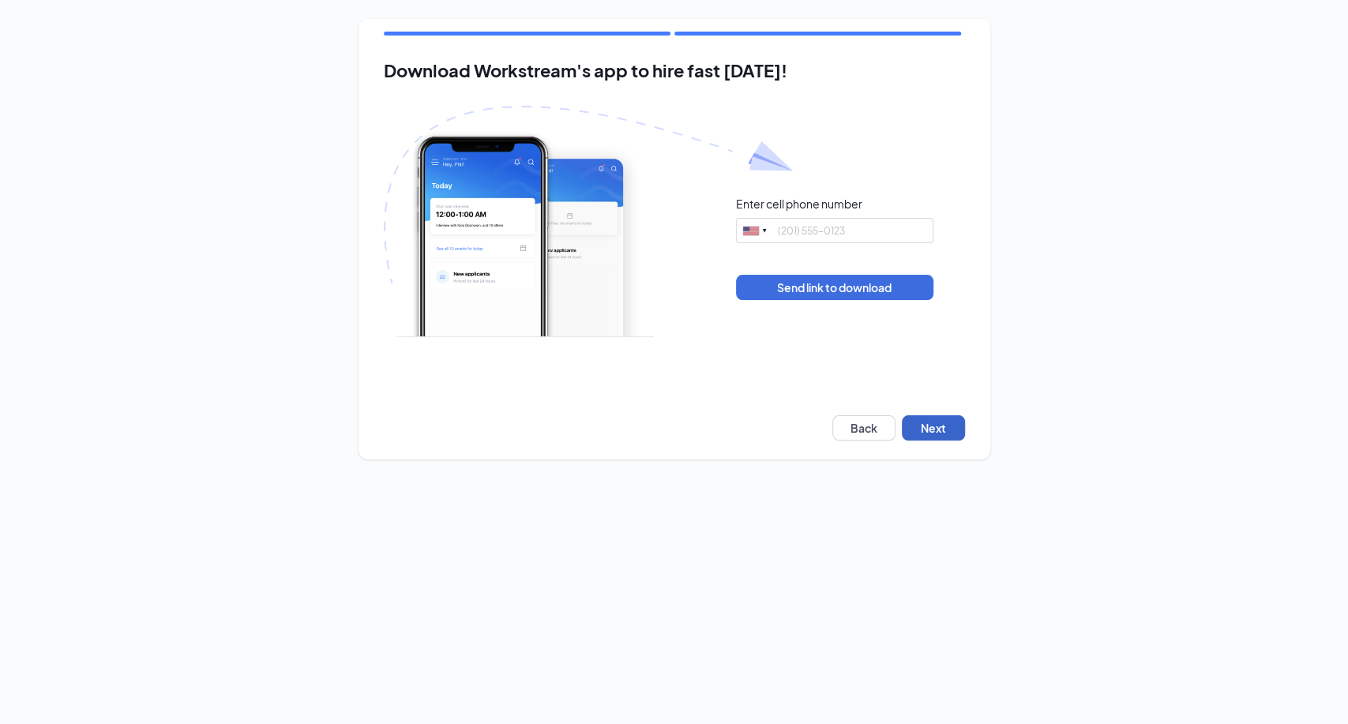
click at [938, 428] on button "Next" at bounding box center [933, 427] width 63 height 25
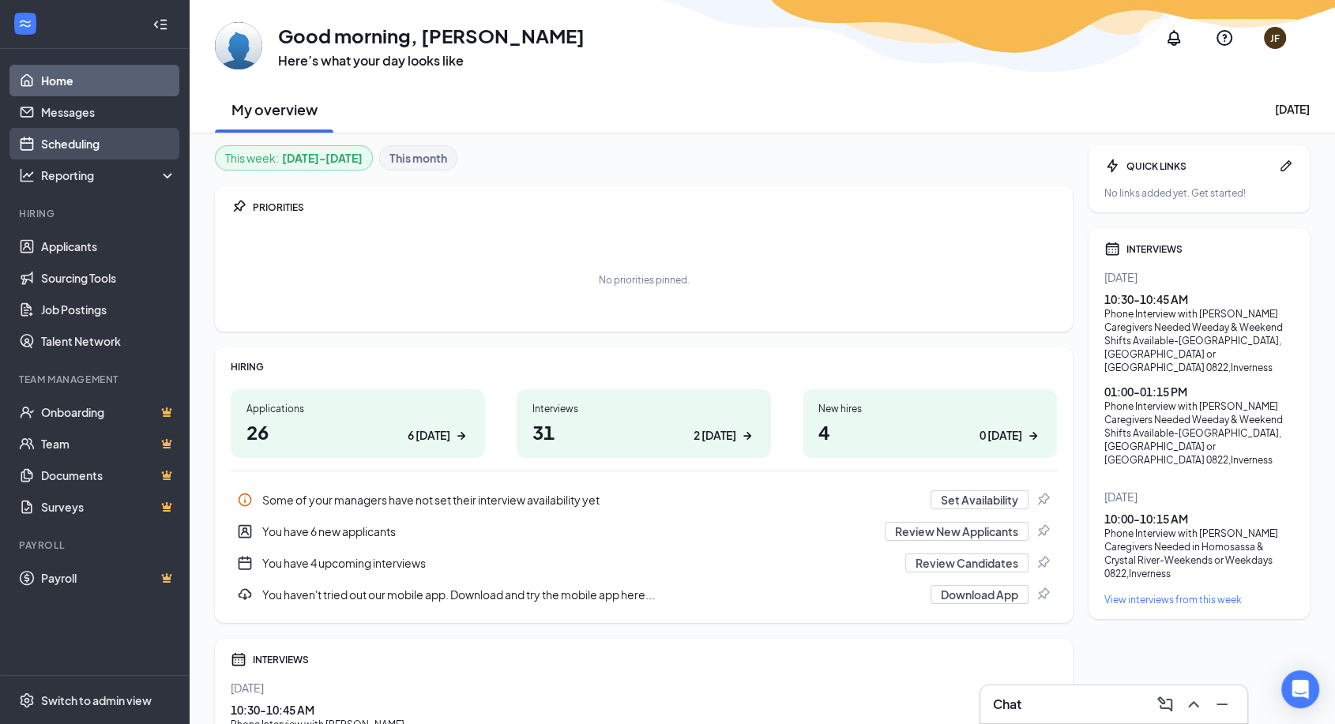
click at [43, 133] on link "Scheduling" at bounding box center [108, 144] width 135 height 32
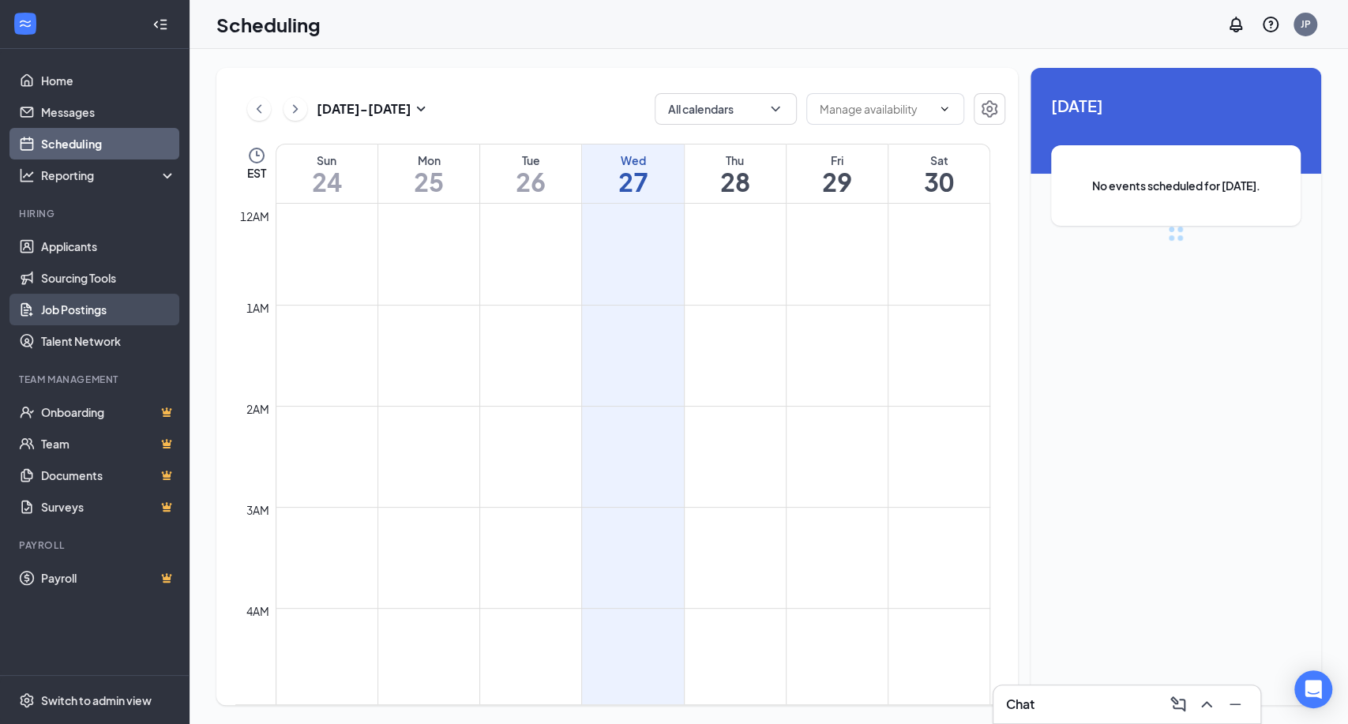
scroll to position [776, 0]
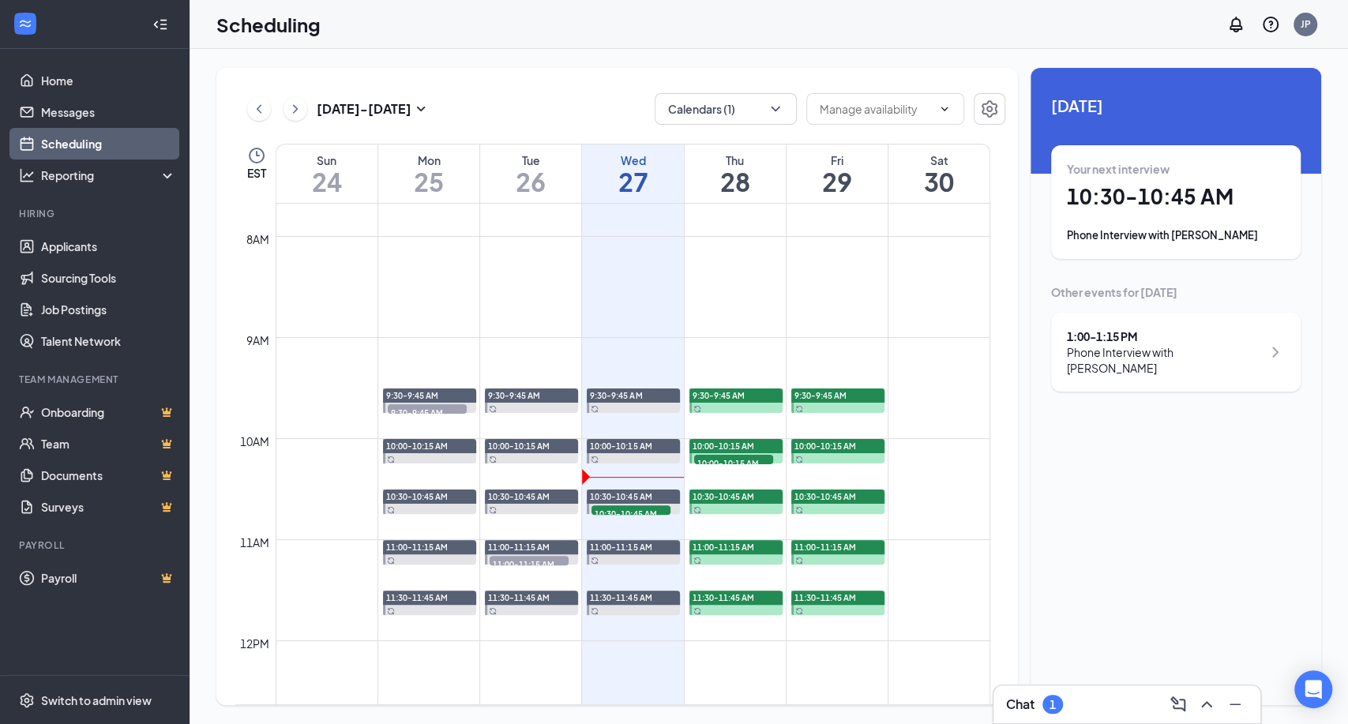
click at [1080, 704] on div "Chat 1" at bounding box center [1127, 704] width 242 height 25
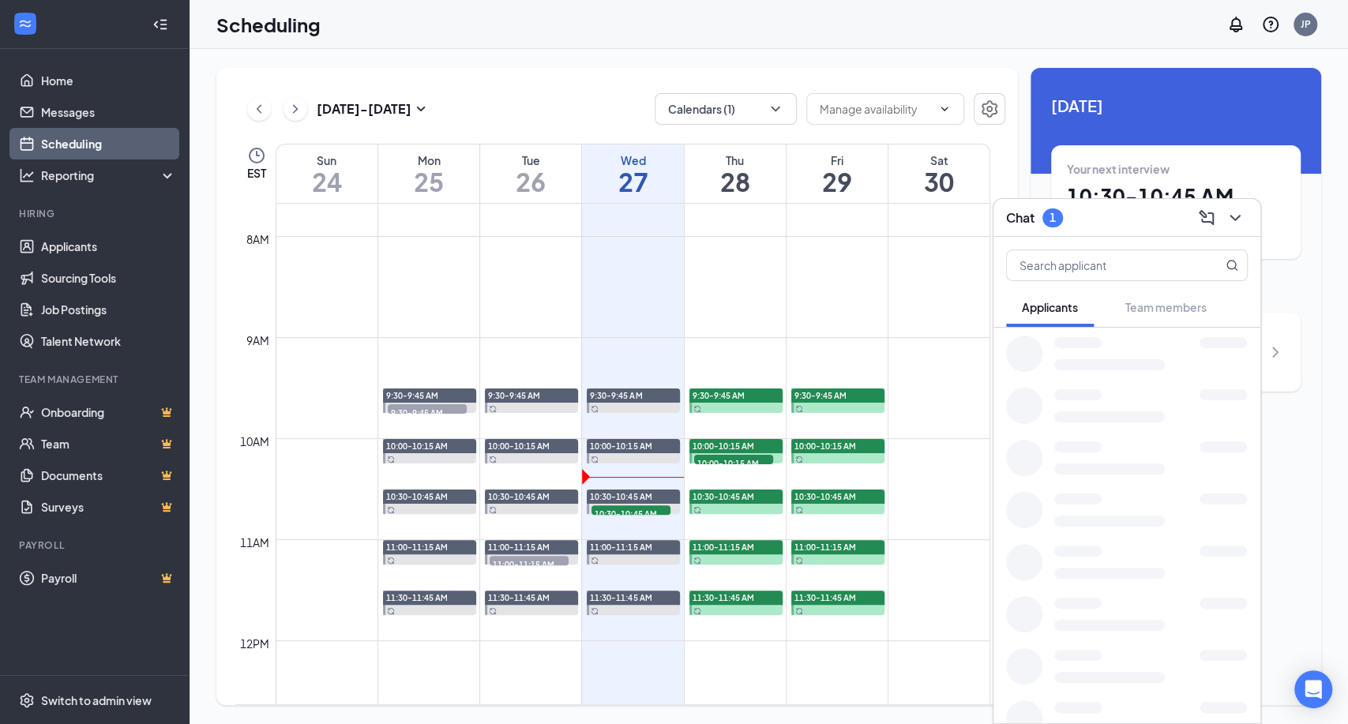
click at [1073, 703] on div at bounding box center [1077, 707] width 47 height 11
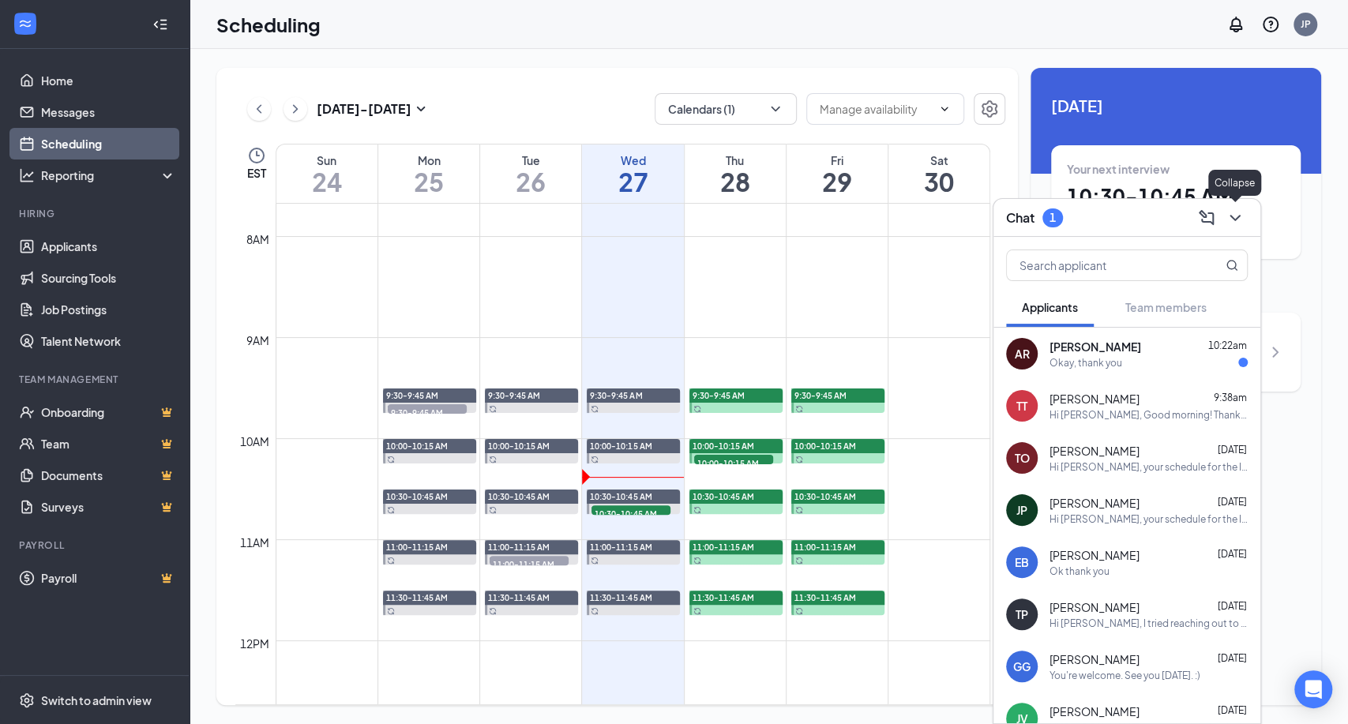
click at [1233, 216] on icon "ChevronDown" at bounding box center [1235, 217] width 19 height 19
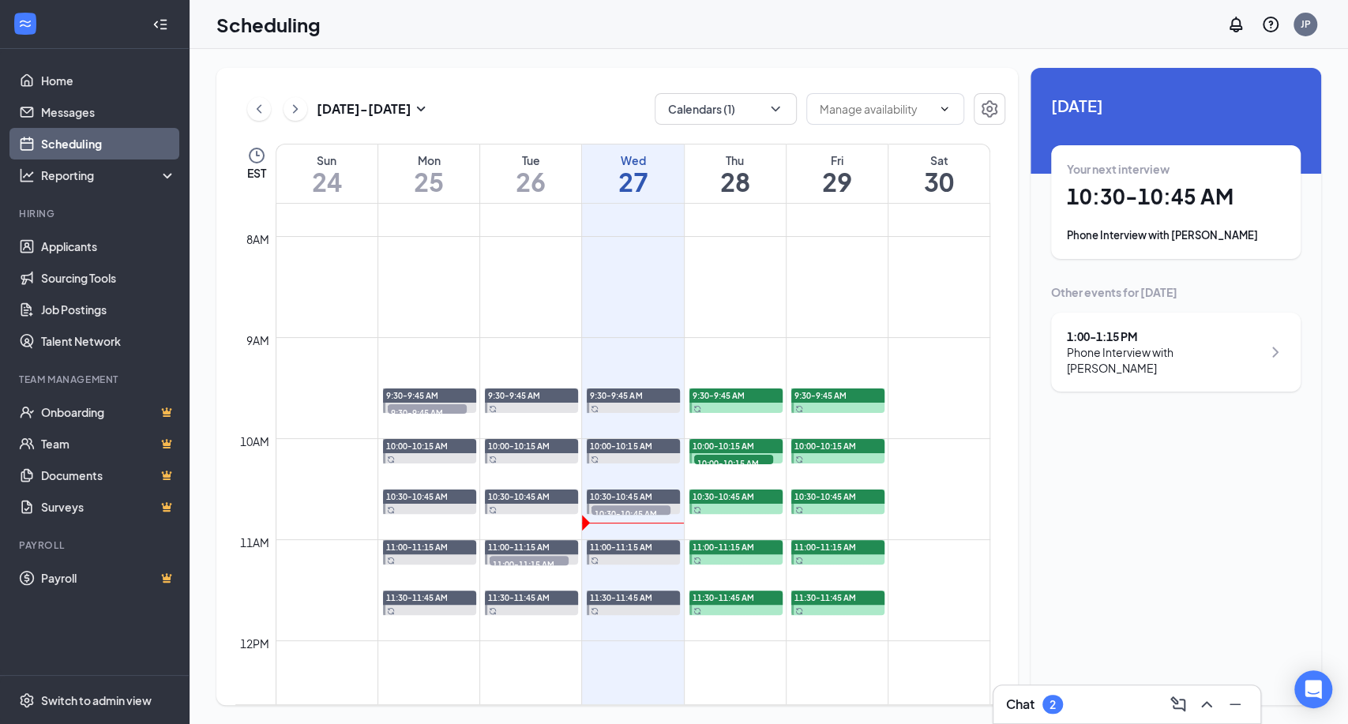
click at [1079, 716] on div "Chat 2" at bounding box center [1127, 704] width 242 height 25
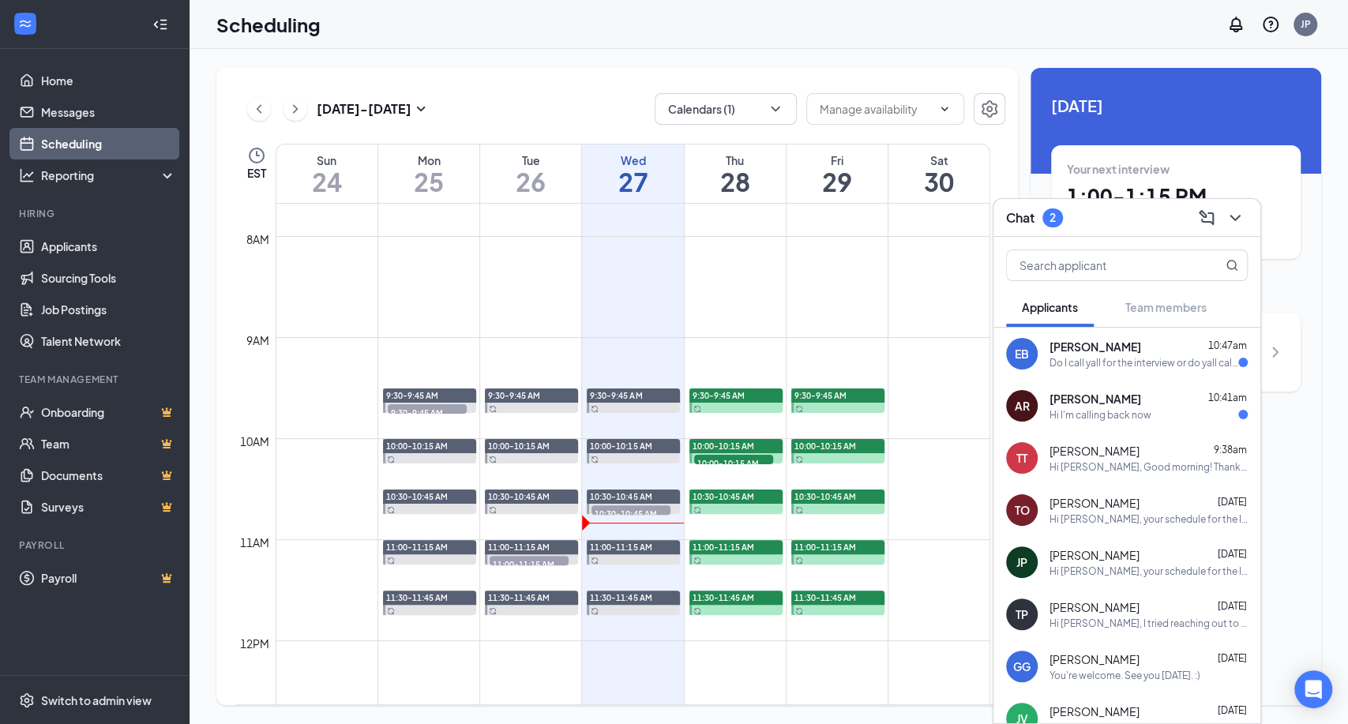
click at [1151, 357] on div "Do I call yall for the interview or do yall call me" at bounding box center [1144, 362] width 189 height 13
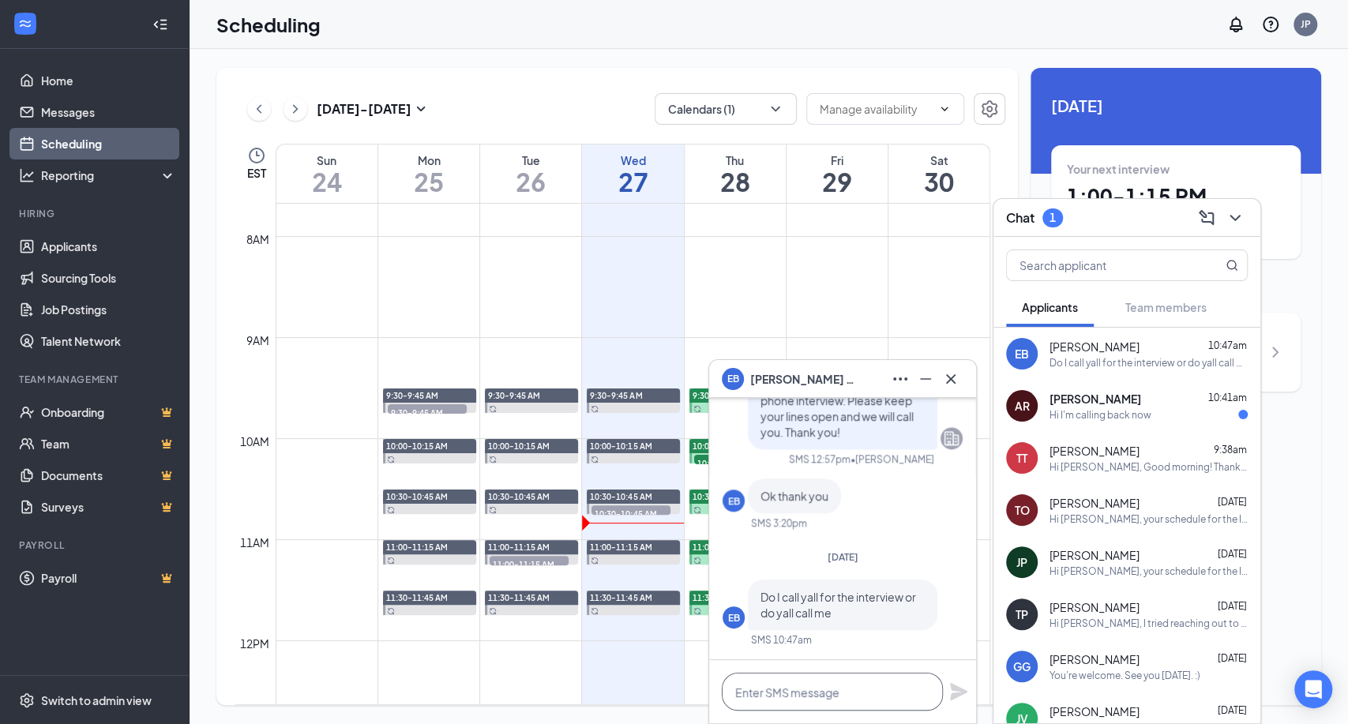
click at [759, 693] on textarea at bounding box center [832, 692] width 221 height 38
click at [857, 691] on textarea "Hi Eric, I will call you" at bounding box center [832, 692] width 221 height 38
drag, startPoint x: 888, startPoint y: 693, endPoint x: 712, endPoint y: 690, distance: 176.1
click at [712, 690] on div "Hi Eric, I will call you shortly." at bounding box center [842, 691] width 267 height 63
type textarea "Hi Eric, I will call you shortly."
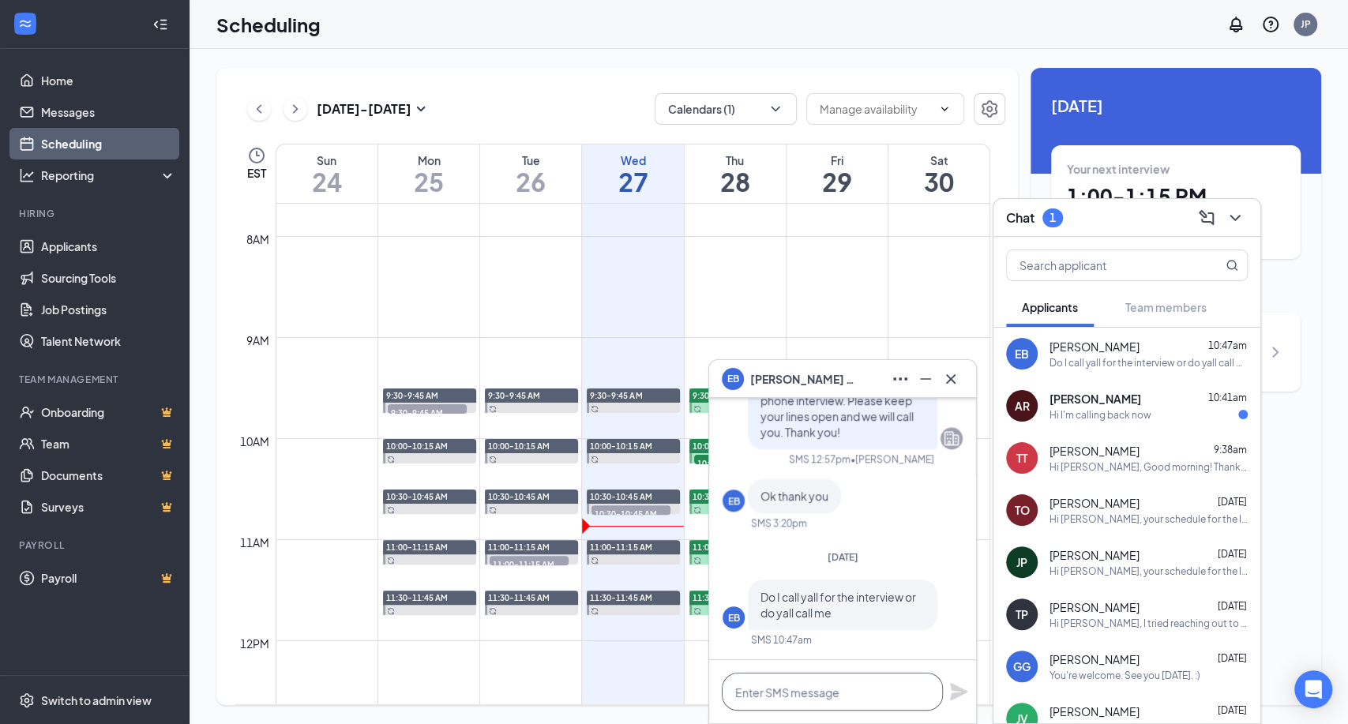
paste textarea "Hi Eric, I’ll be giving you a call shortly."
type textarea "Hi Eric, I’ll be giving you a call shortly."
click at [957, 692] on icon "Plane" at bounding box center [958, 691] width 19 height 19
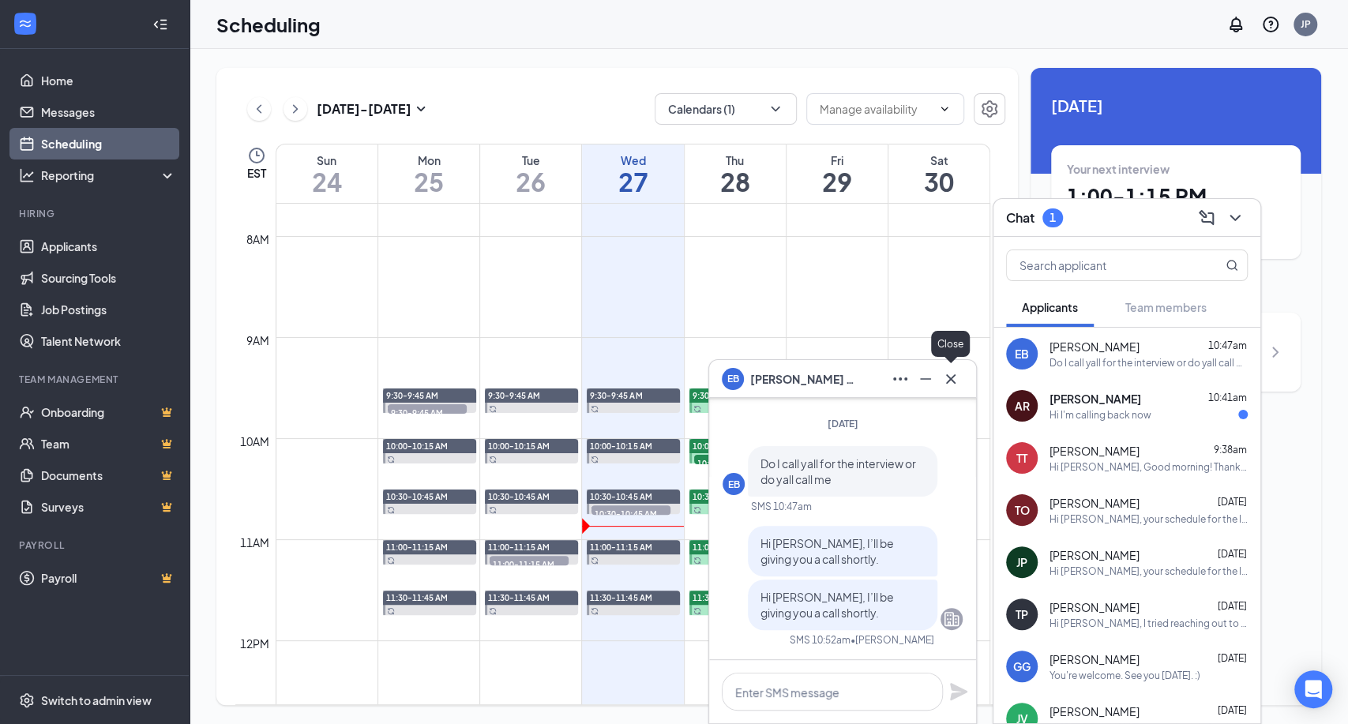
click at [954, 385] on icon "Cross" at bounding box center [950, 379] width 19 height 19
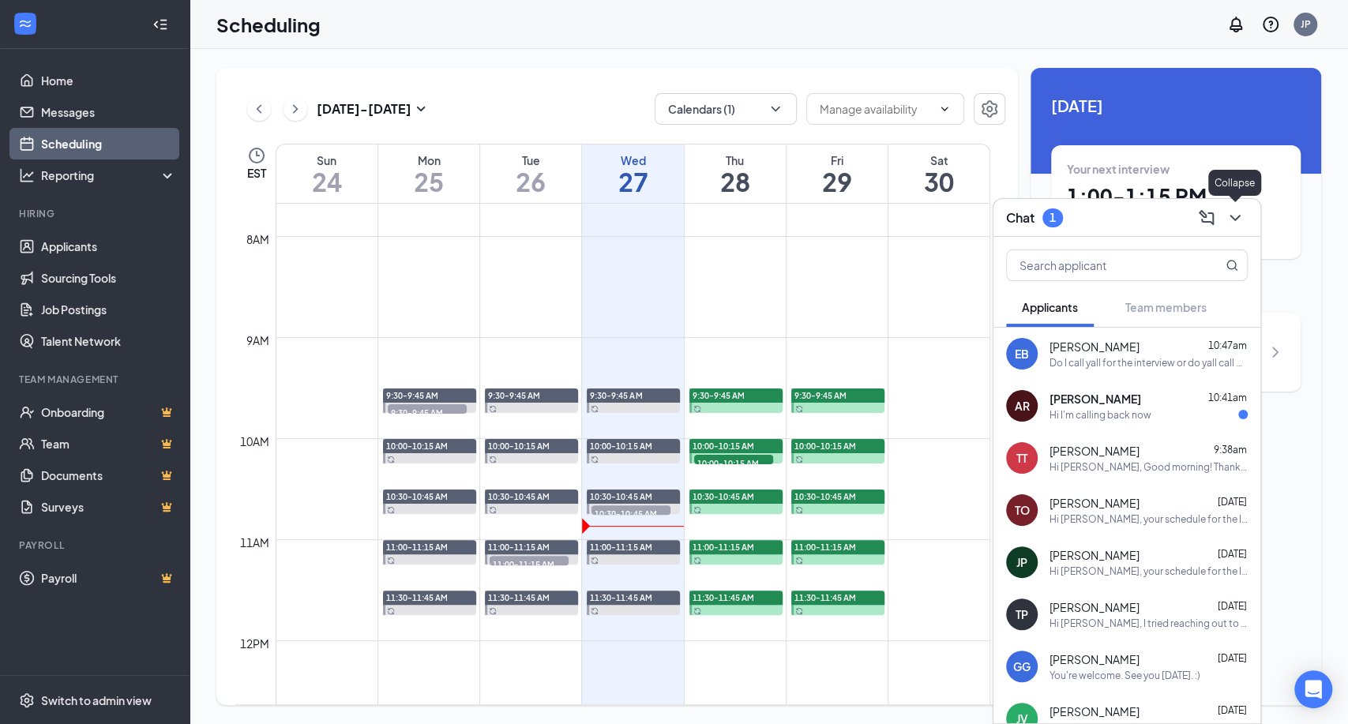
click at [1233, 223] on icon "ChevronDown" at bounding box center [1235, 217] width 19 height 19
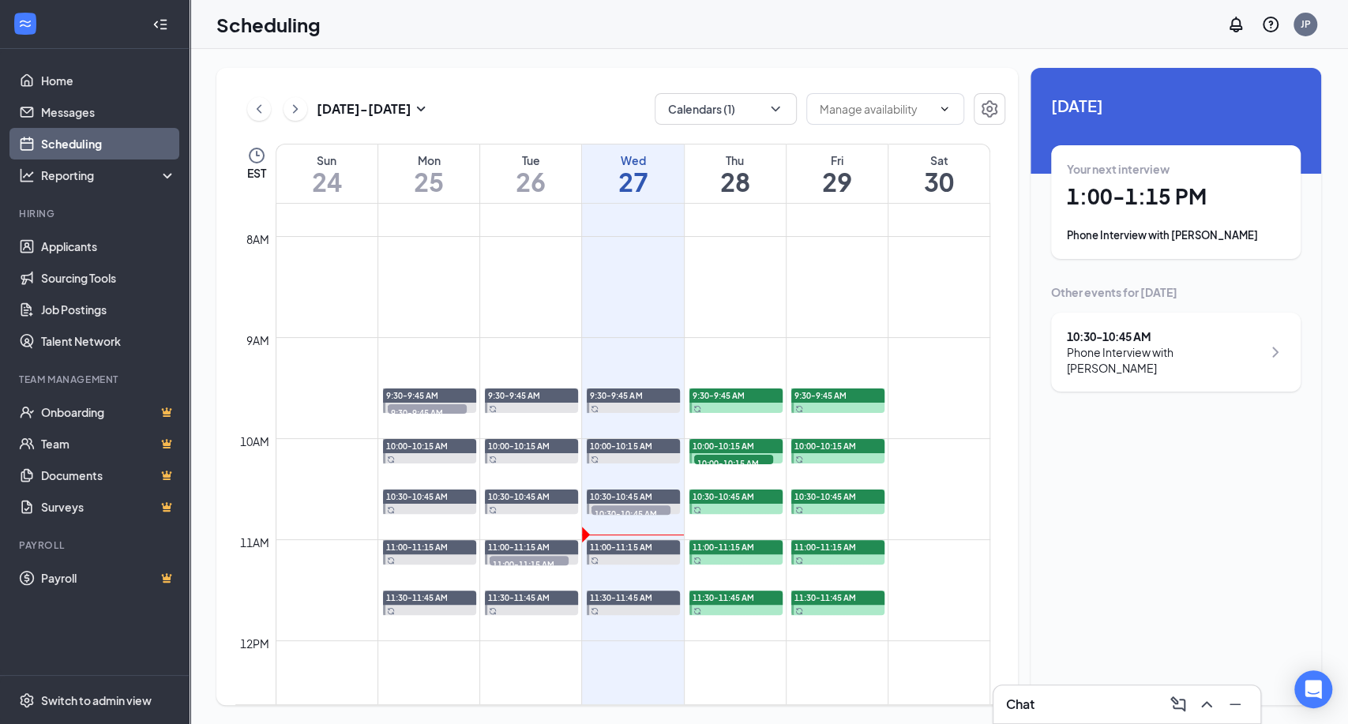
click at [1190, 348] on div "Phone Interview with [PERSON_NAME]" at bounding box center [1164, 360] width 195 height 32
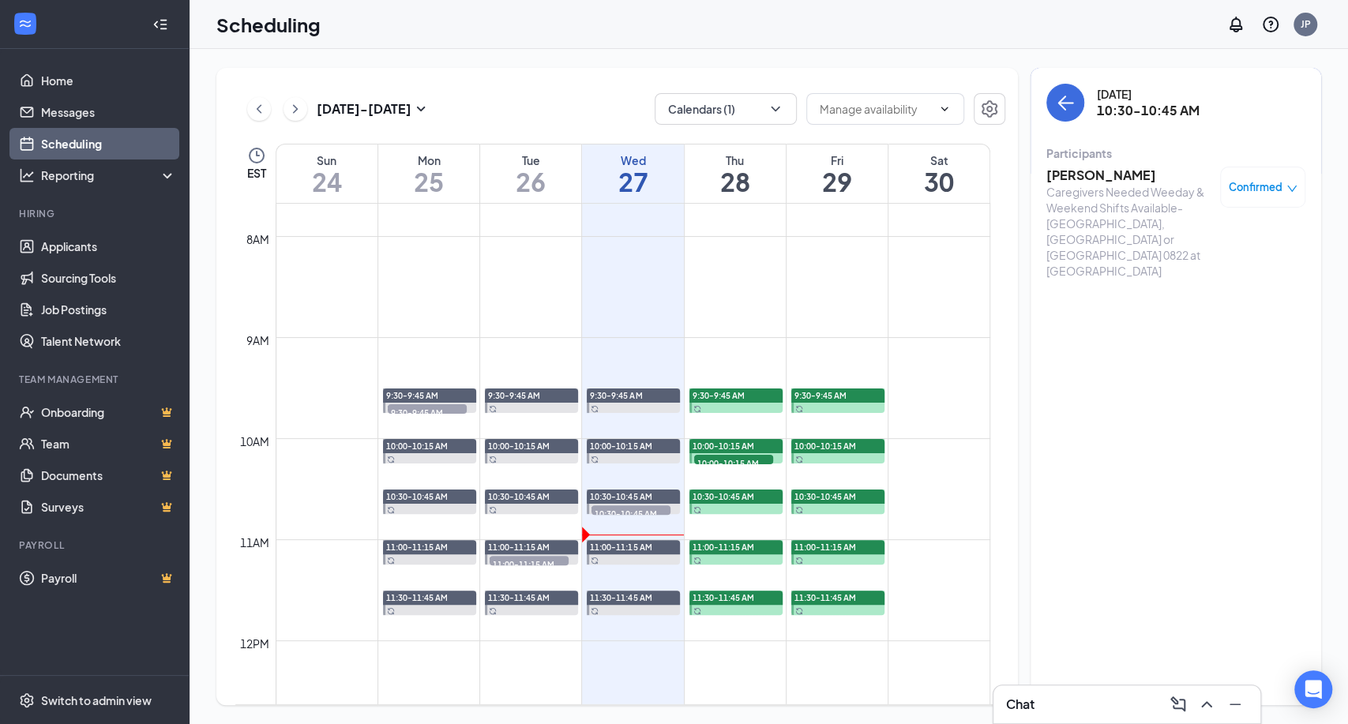
click at [1093, 177] on h3 "[PERSON_NAME]" at bounding box center [1129, 175] width 166 height 17
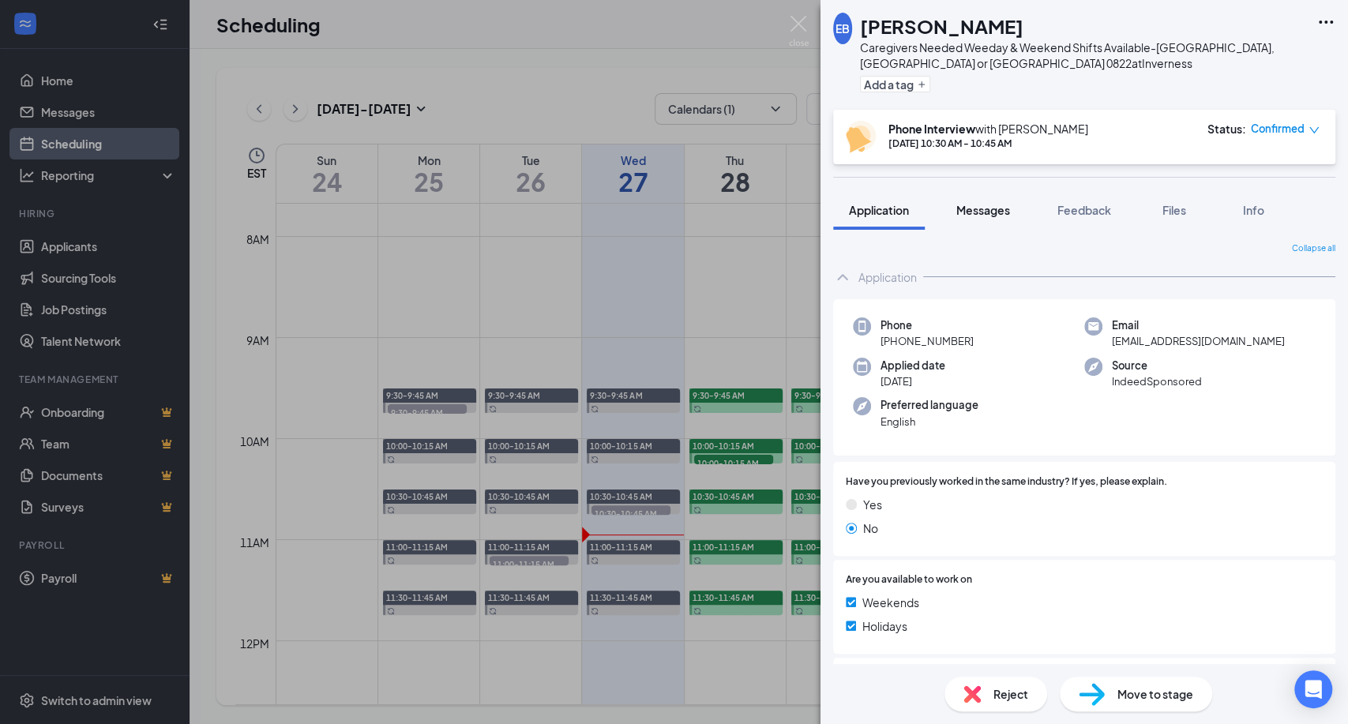
click at [986, 212] on span "Messages" at bounding box center [983, 210] width 54 height 14
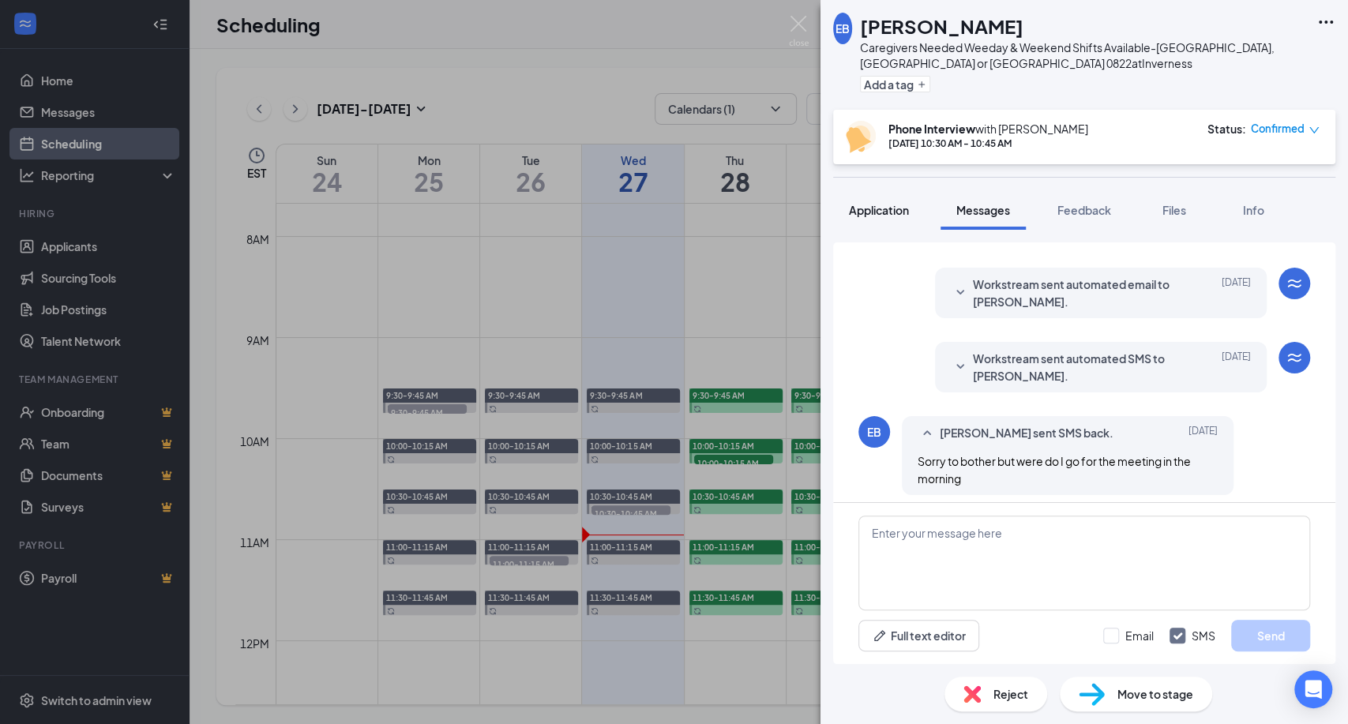
scroll to position [155, 0]
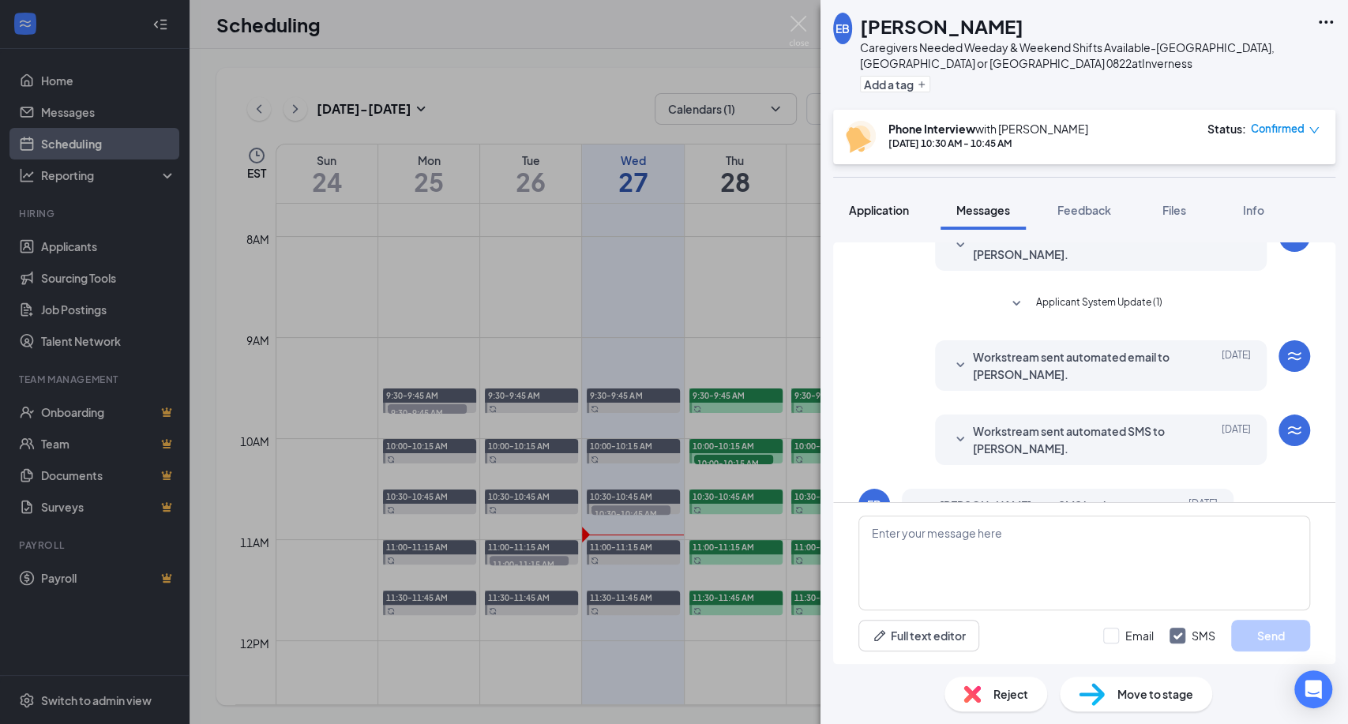
click at [886, 208] on span "Application" at bounding box center [879, 210] width 60 height 14
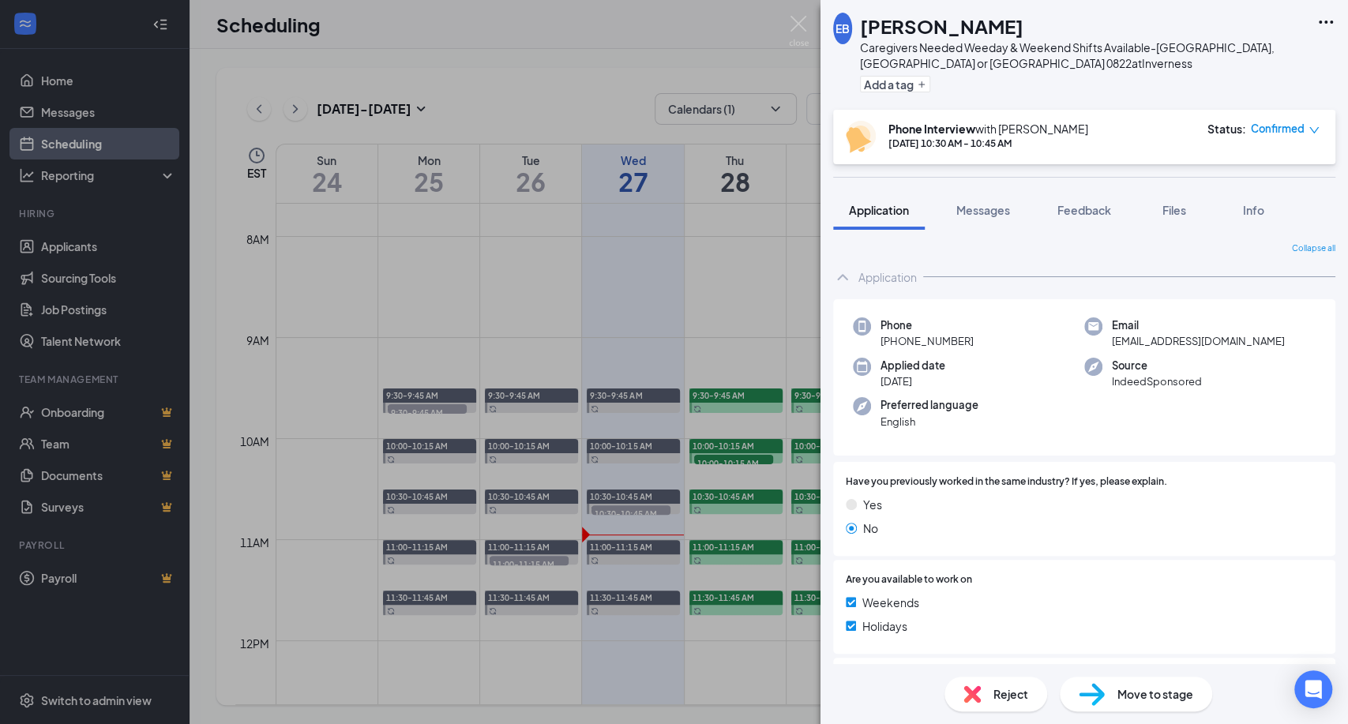
drag, startPoint x: 972, startPoint y: 340, endPoint x: 894, endPoint y: 337, distance: 78.2
click at [894, 337] on div "Phone +1 (352) 410-1931" at bounding box center [968, 333] width 231 height 32
copy span "(352) 410-1931"
click at [998, 211] on span "Messages" at bounding box center [983, 210] width 54 height 14
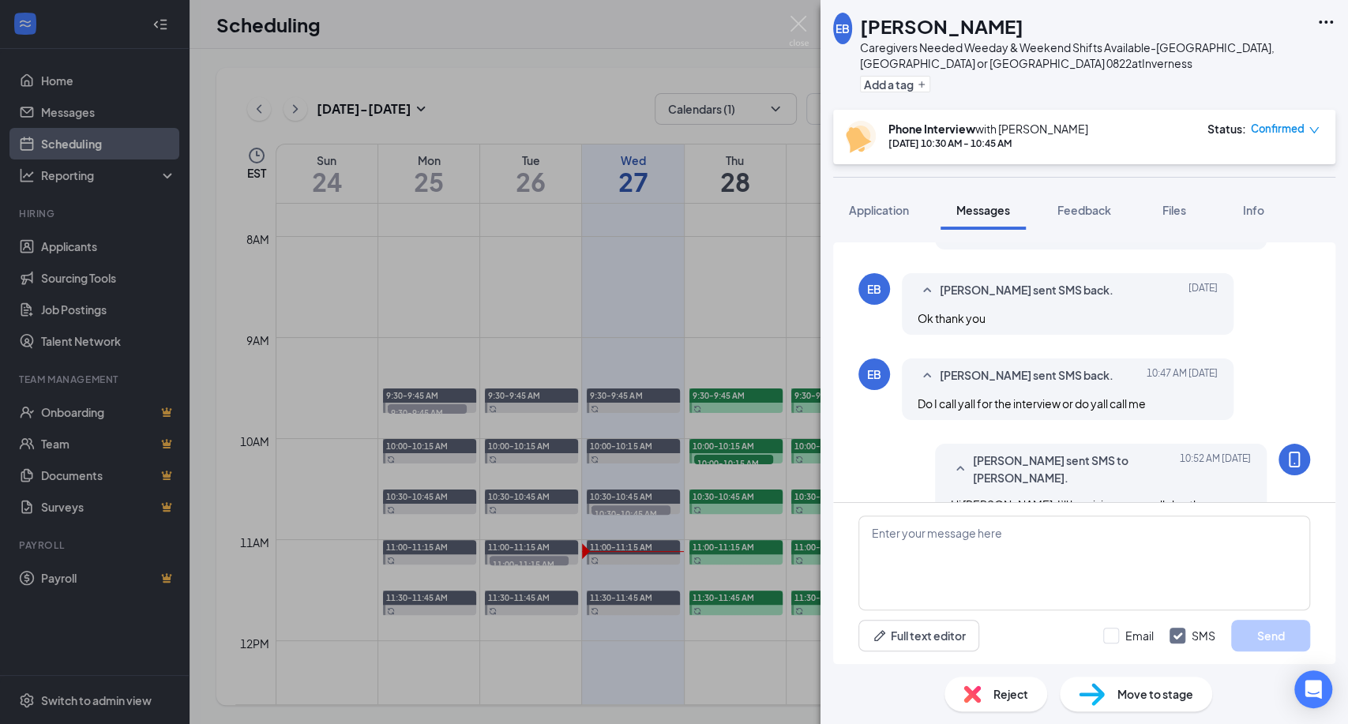
scroll to position [594, 0]
click at [878, 205] on span "Application" at bounding box center [879, 210] width 60 height 14
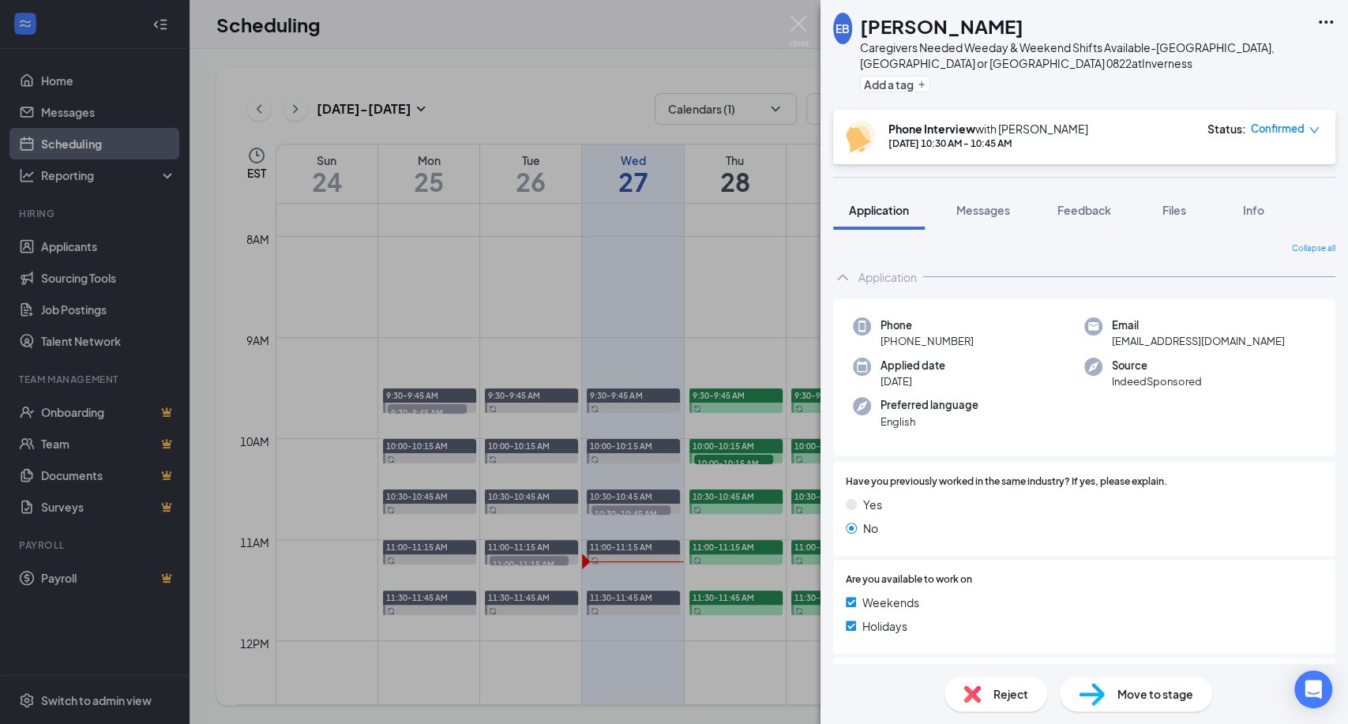
drag, startPoint x: 1023, startPoint y: 389, endPoint x: 1008, endPoint y: 365, distance: 28.0
click at [1023, 389] on div "Applied date Aug 26" at bounding box center [968, 374] width 231 height 32
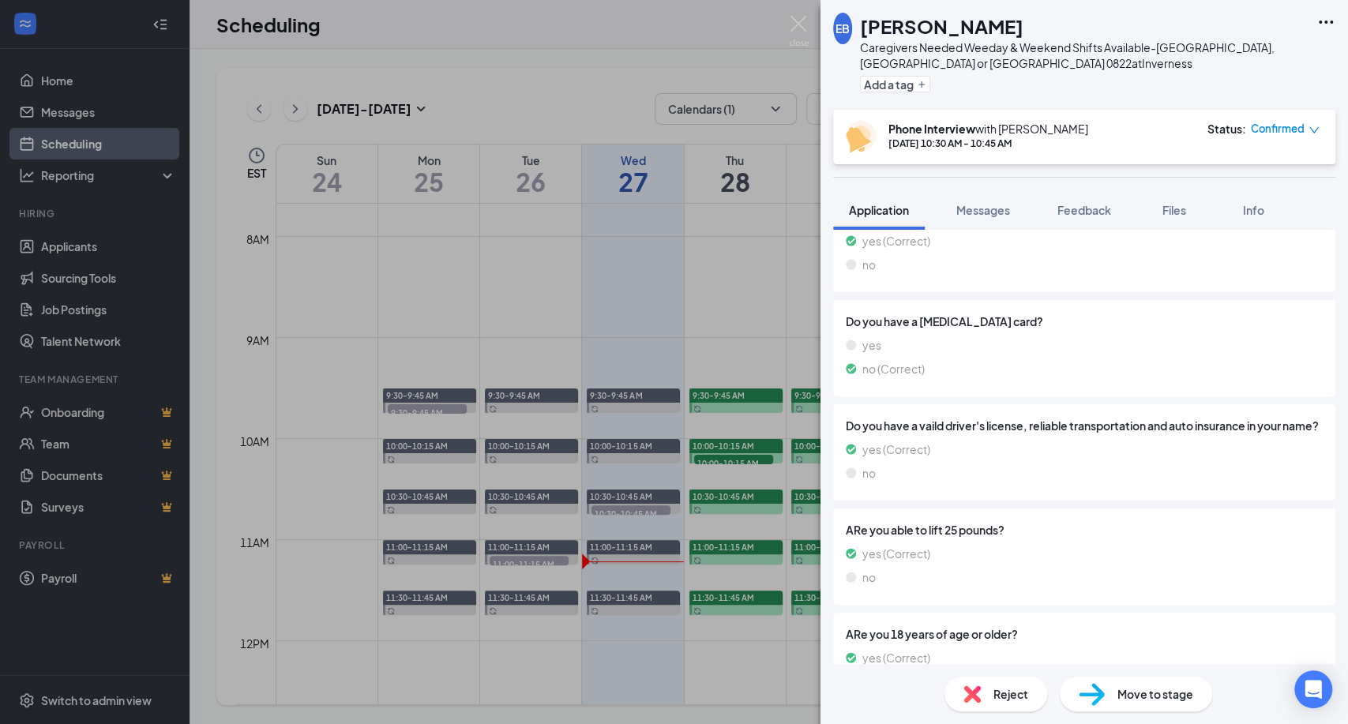
scroll to position [540, 0]
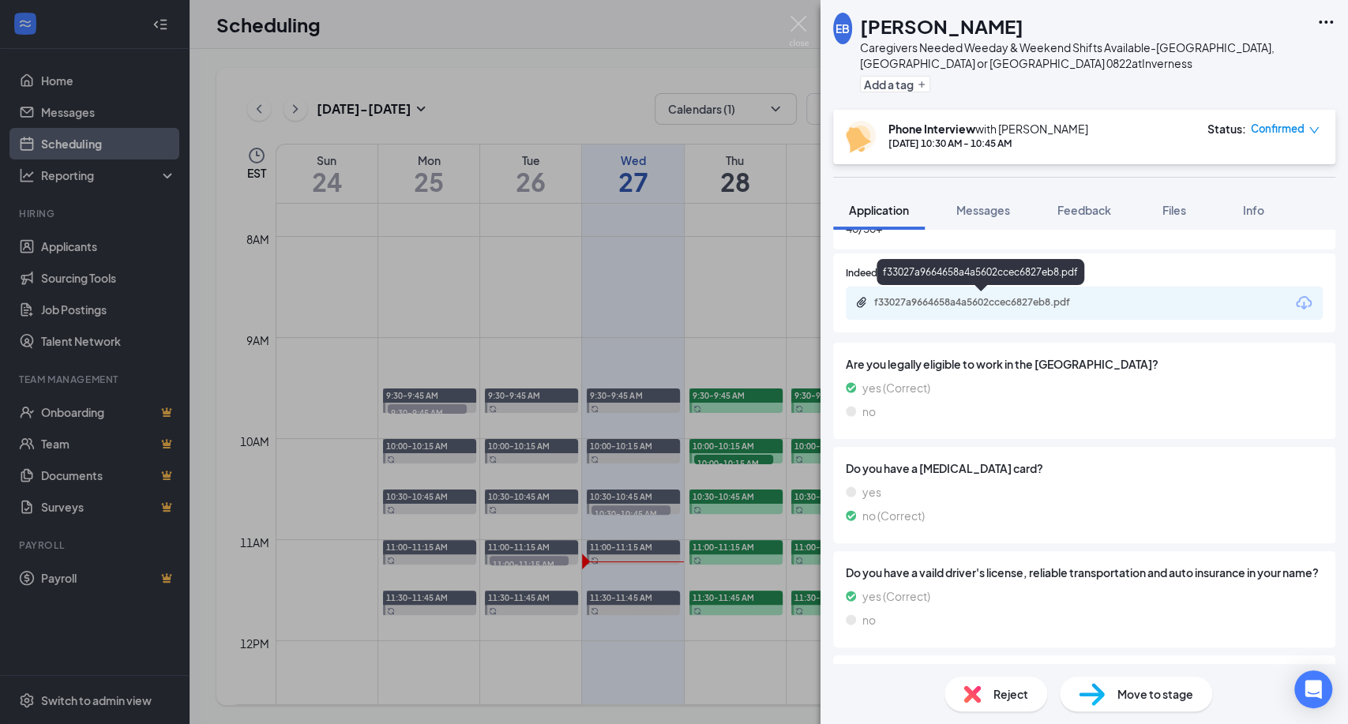
click at [1076, 305] on div "f33027a9664658a4a5602ccec6827eb8.pdf" at bounding box center [984, 302] width 221 height 13
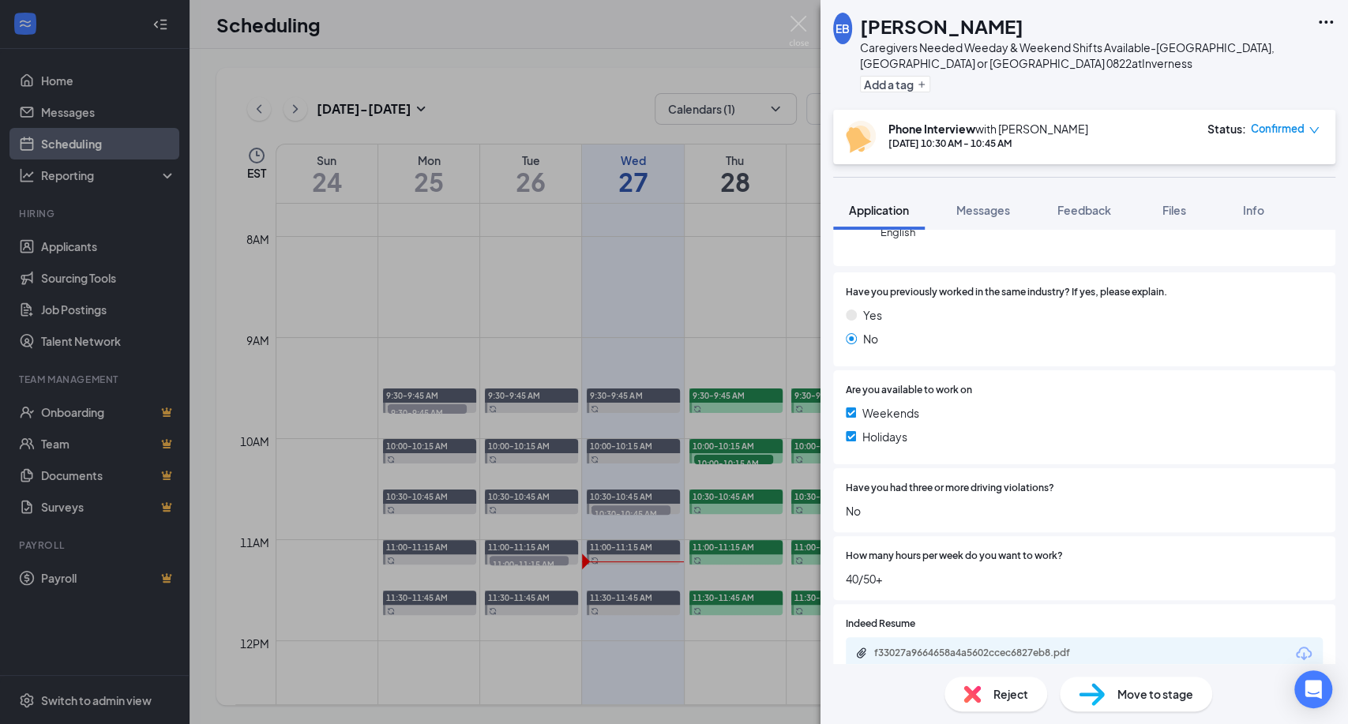
scroll to position [190, 0]
click at [901, 84] on button "Add a tag" at bounding box center [895, 84] width 70 height 17
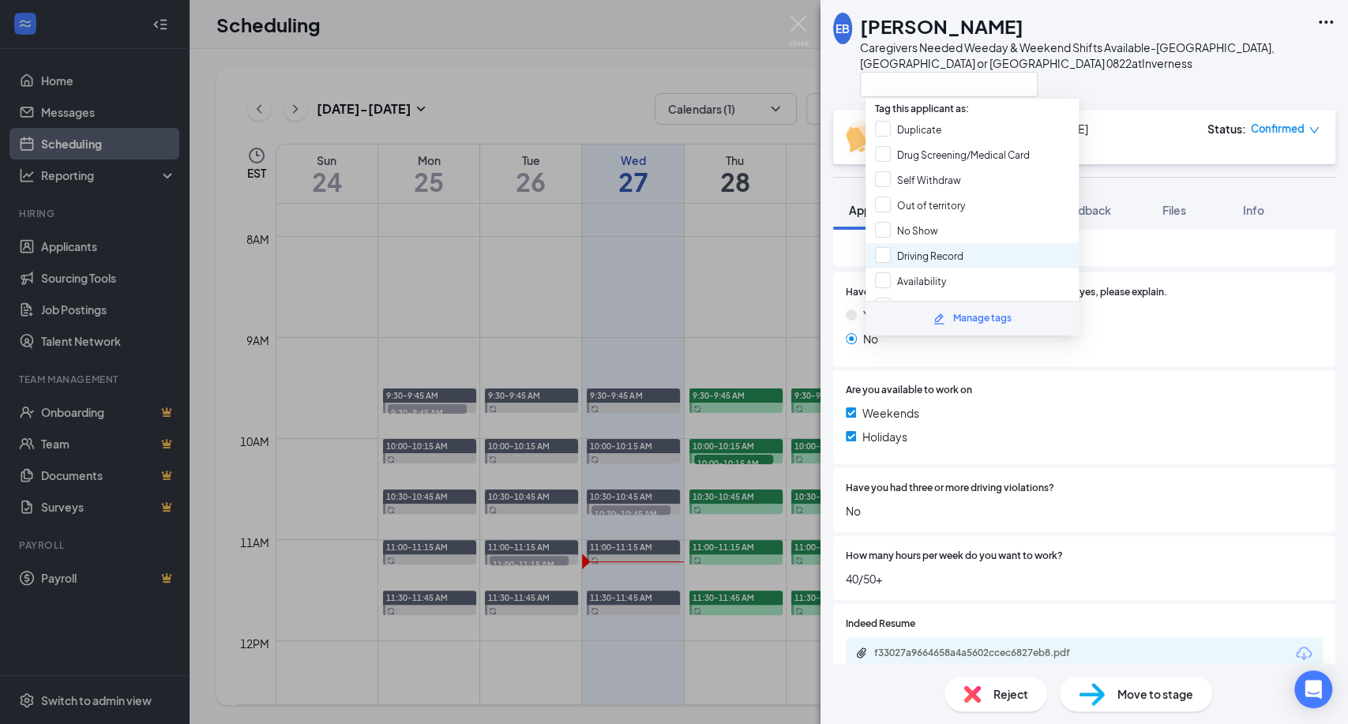
scroll to position [34, 0]
click at [920, 241] on input "Availability" at bounding box center [910, 247] width 71 height 17
checkbox input "true"
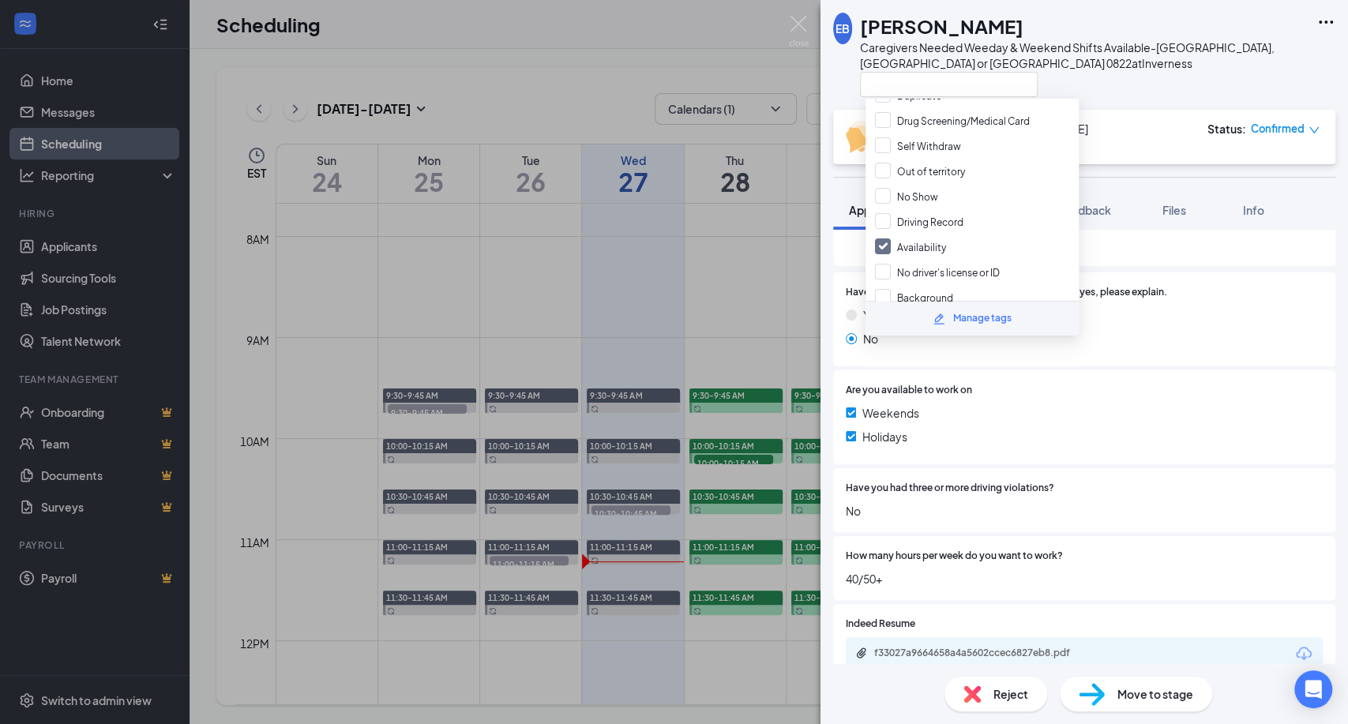
click at [1131, 84] on div at bounding box center [1084, 84] width 449 height 26
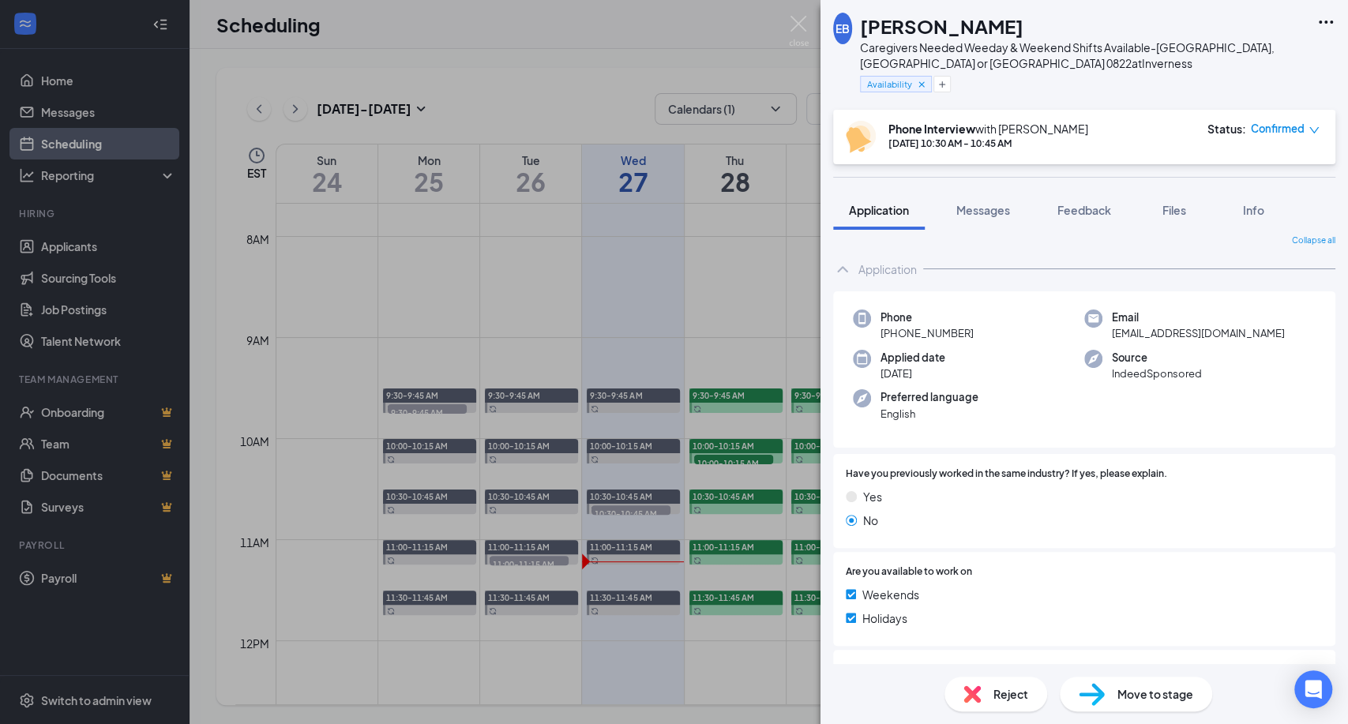
scroll to position [0, 0]
